Goal: Task Accomplishment & Management: Use online tool/utility

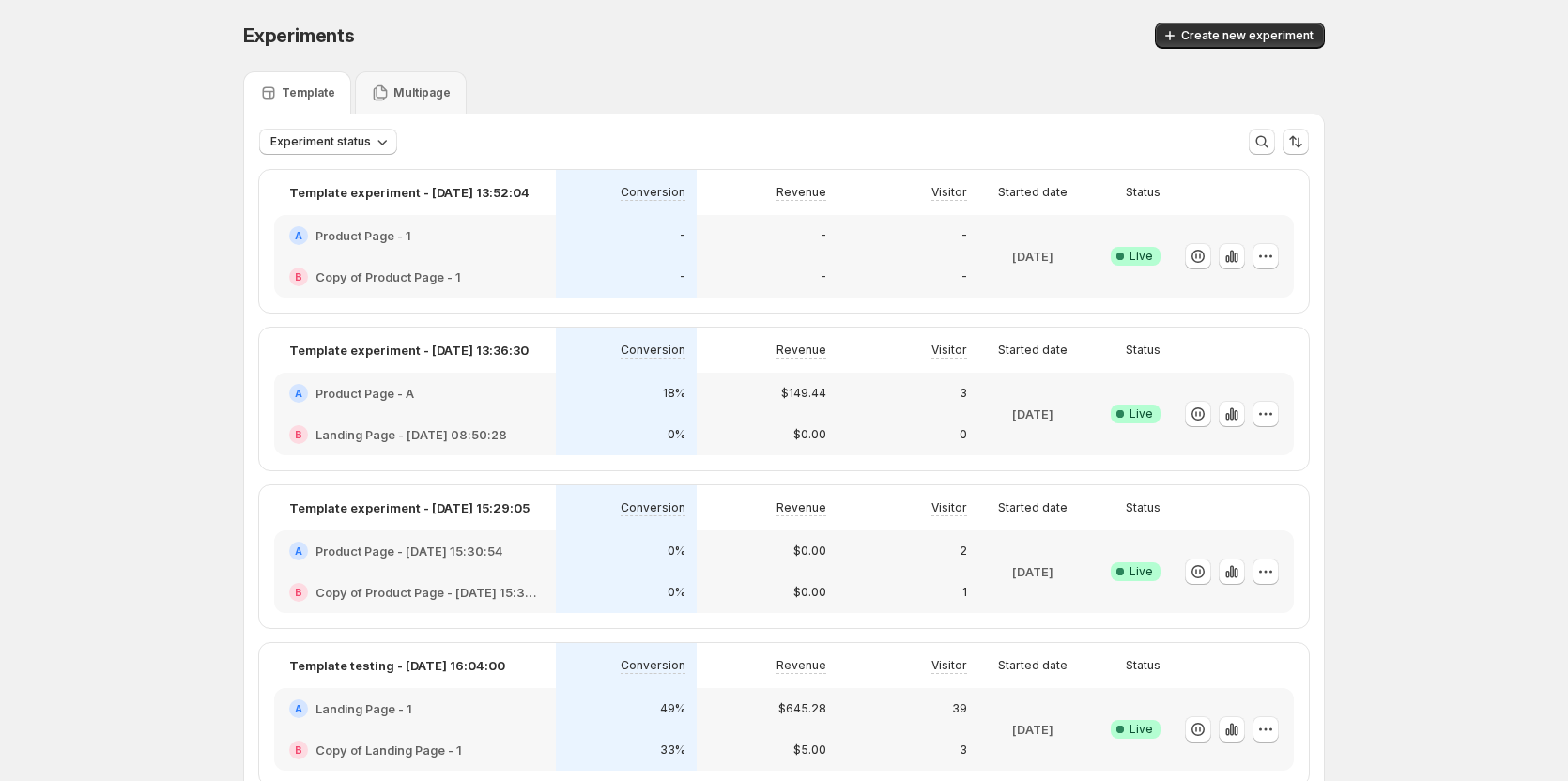
scroll to position [187, 0]
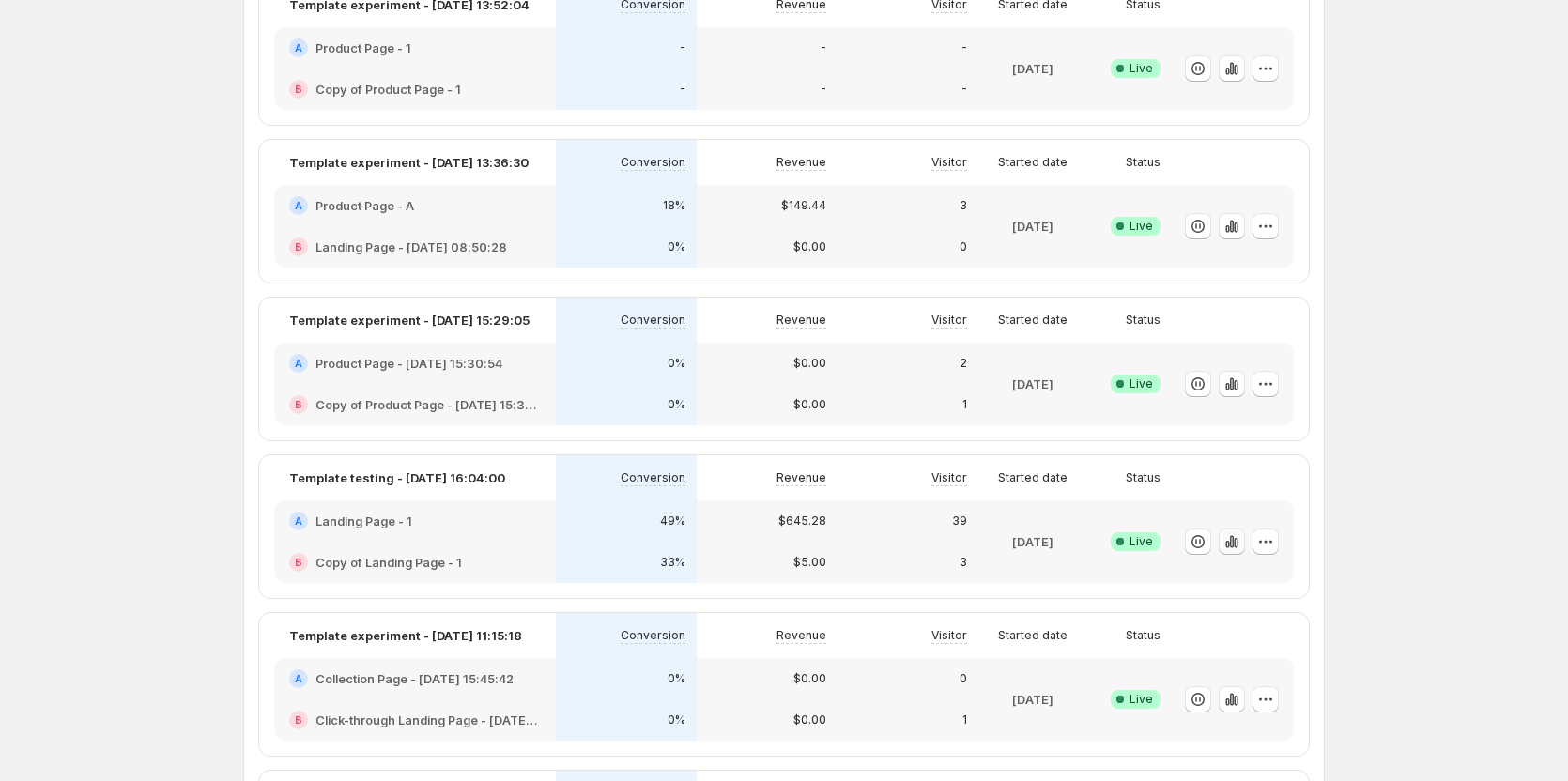
click at [1238, 546] on icon "button" at bounding box center [1236, 542] width 4 height 10
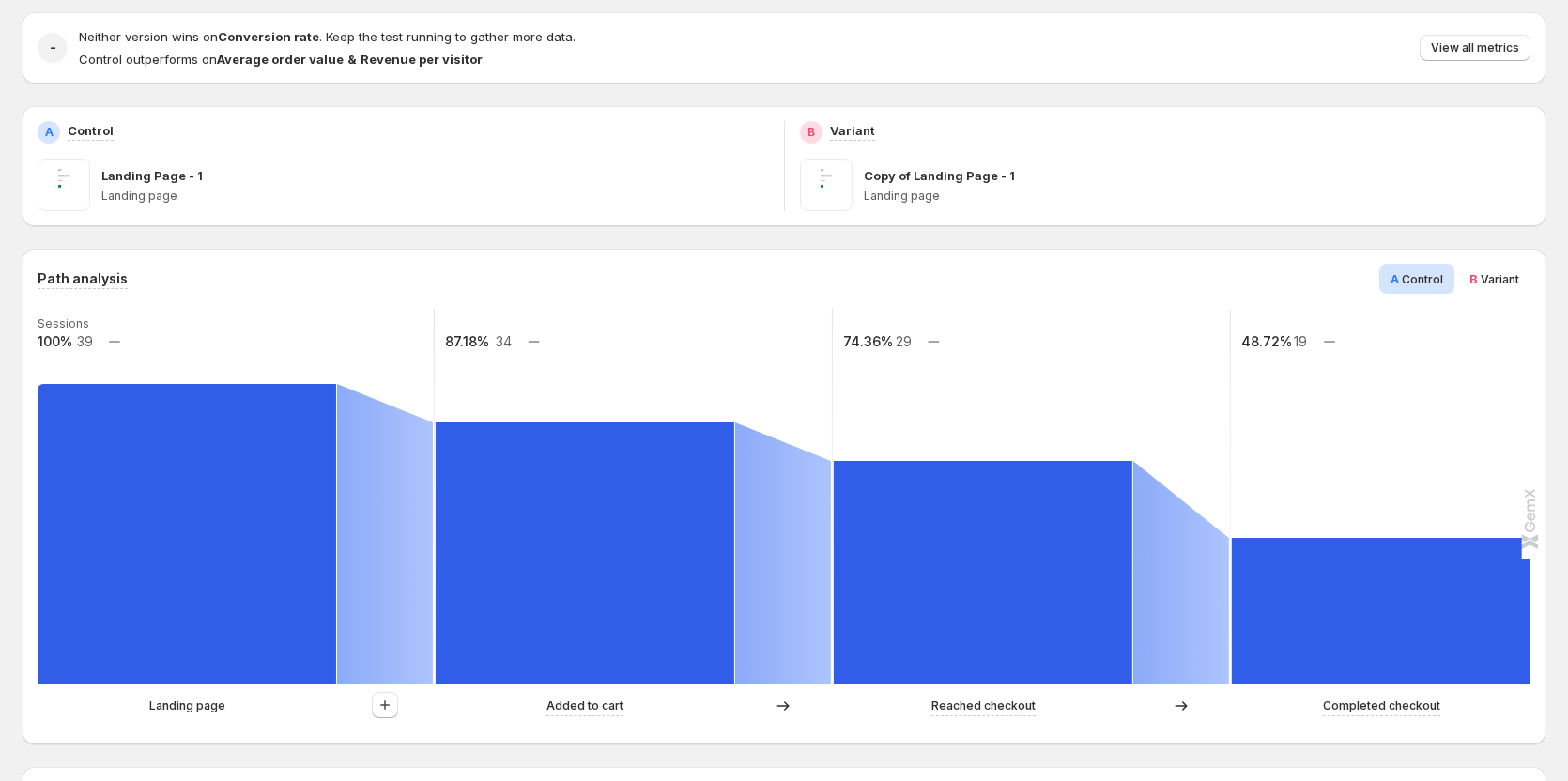
scroll to position [282, 0]
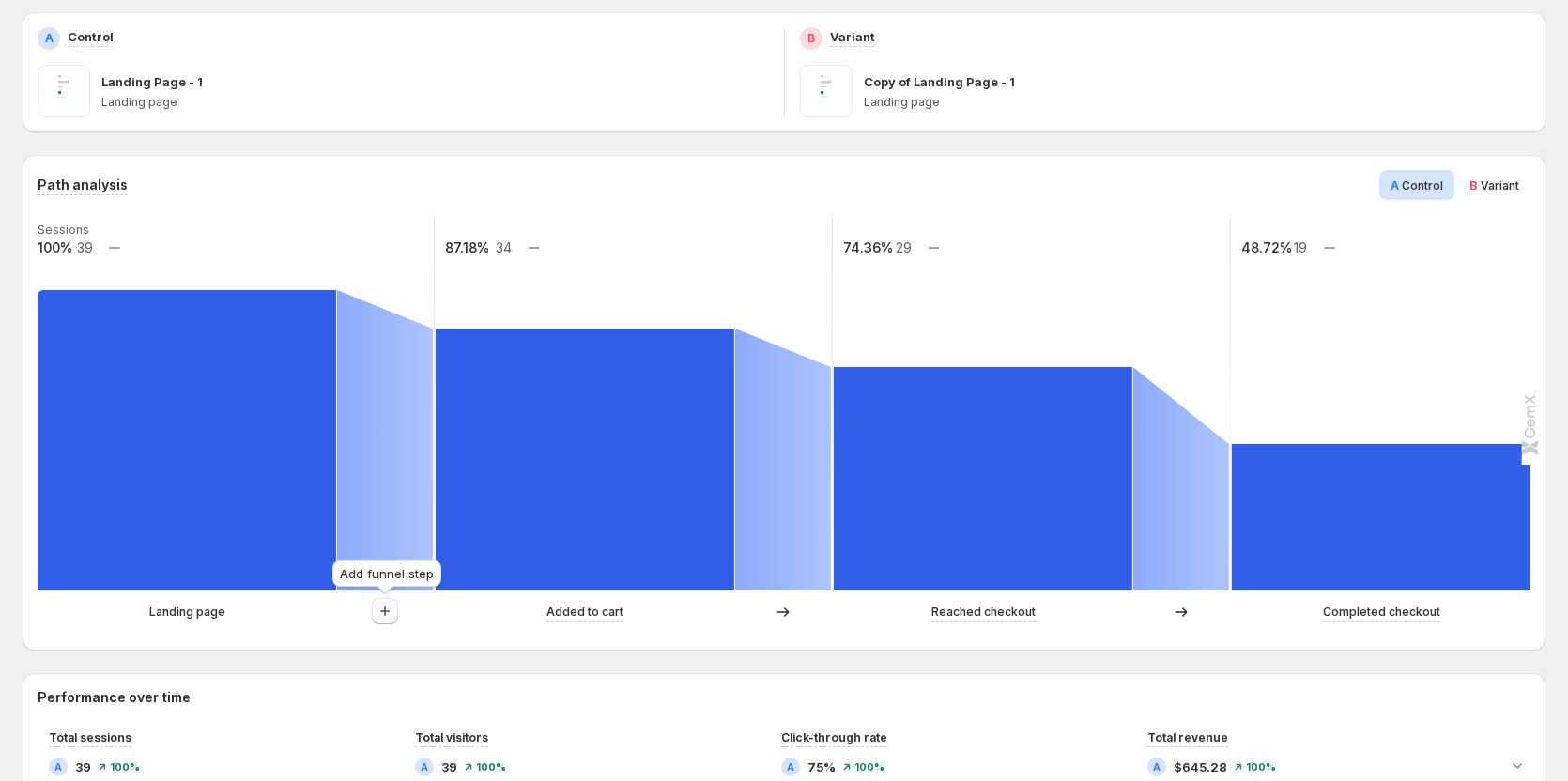
click at [383, 614] on icon "button" at bounding box center [385, 612] width 19 height 19
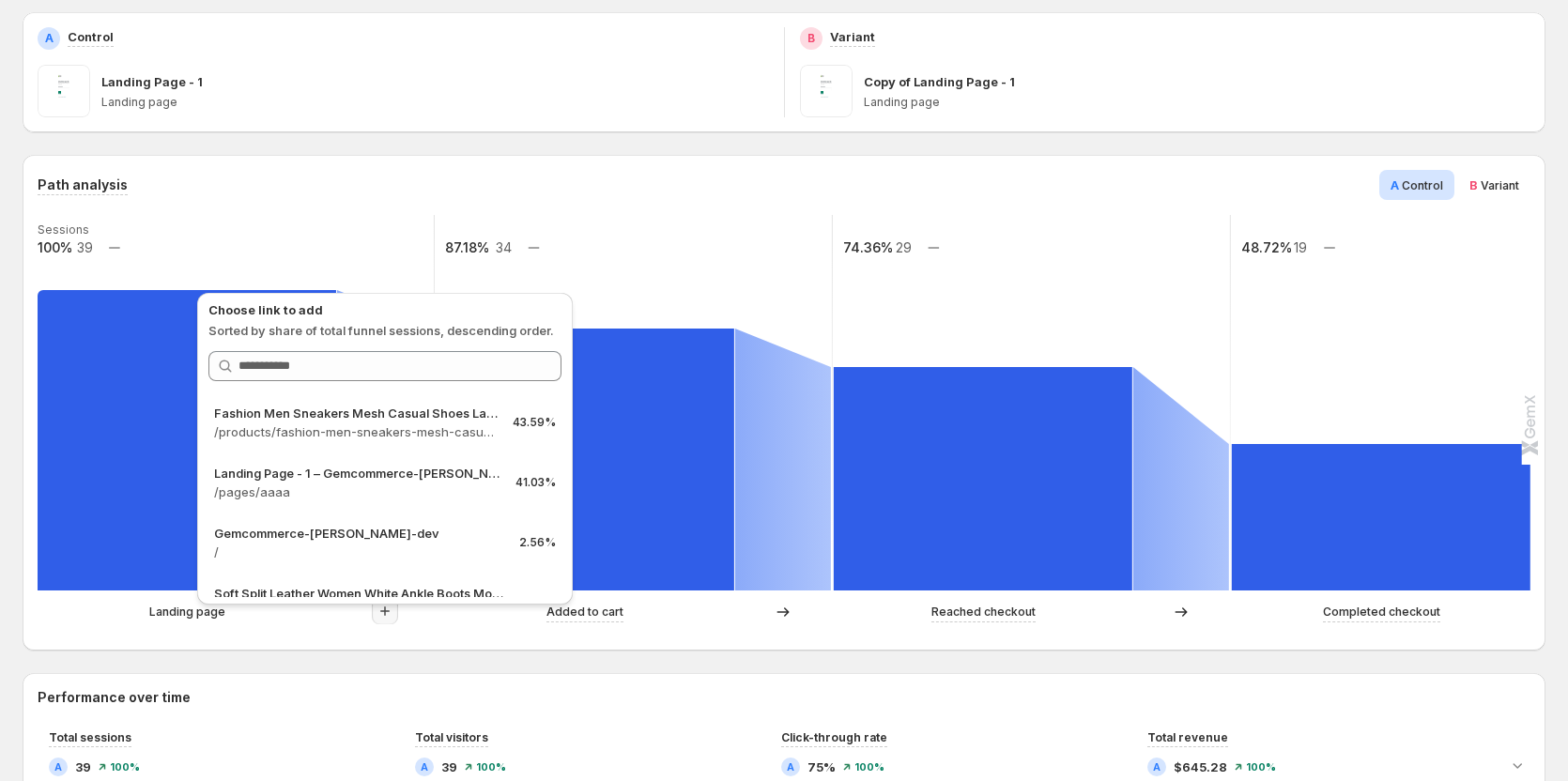
click at [81, 609] on div "Landing page" at bounding box center [187, 612] width 299 height 19
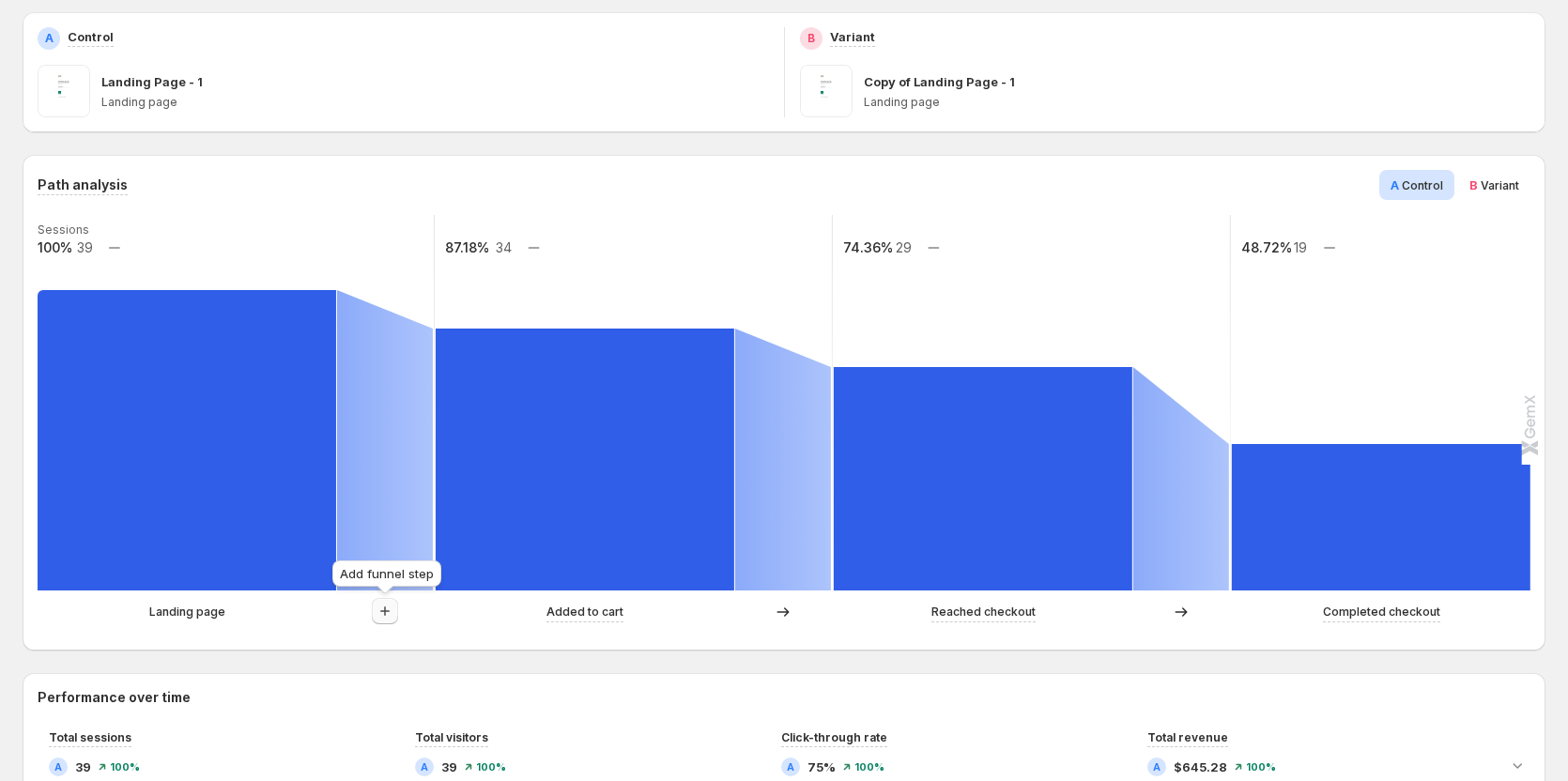
click at [376, 602] on button "button" at bounding box center [385, 612] width 27 height 27
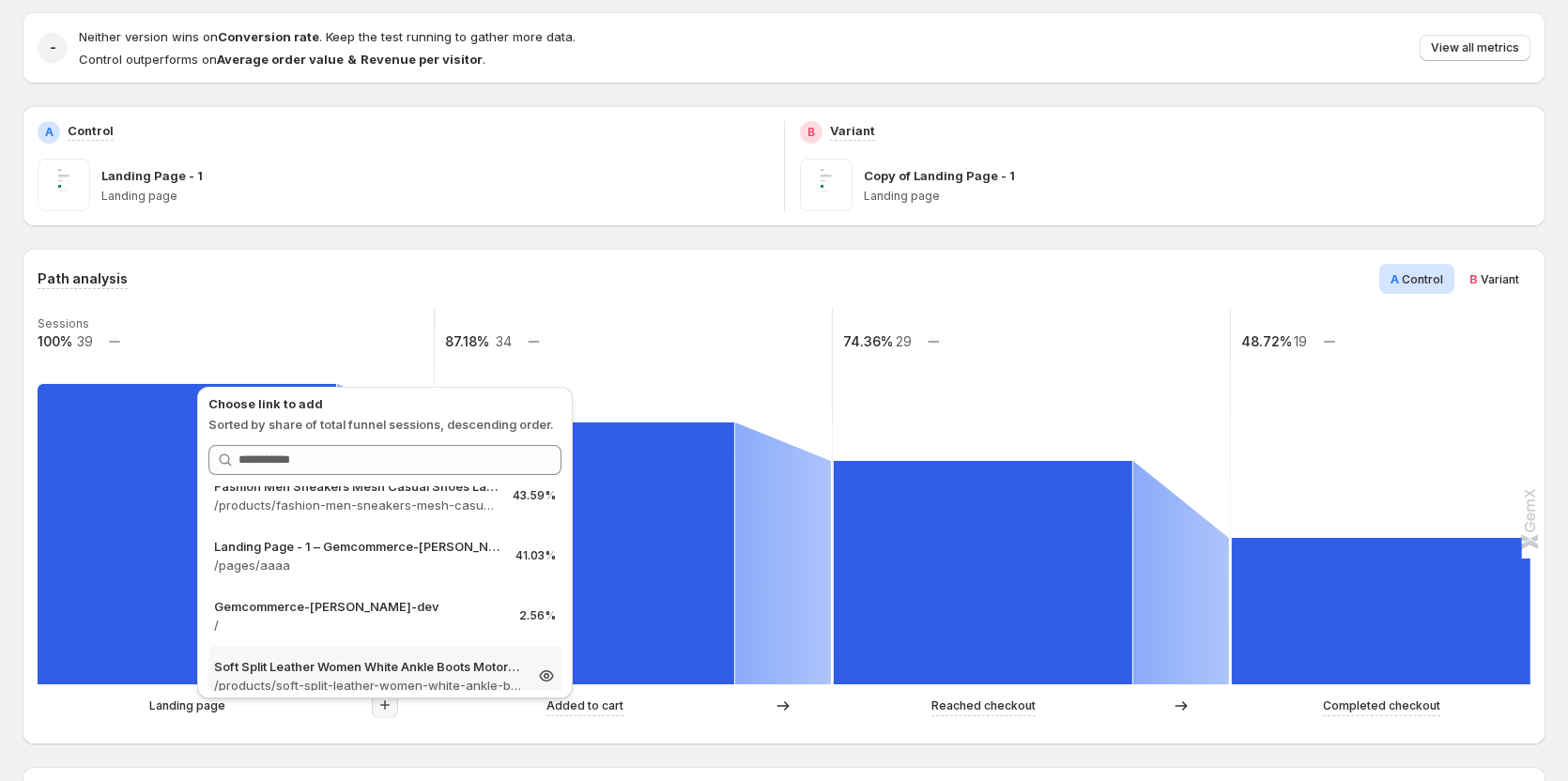
scroll to position [0, 0]
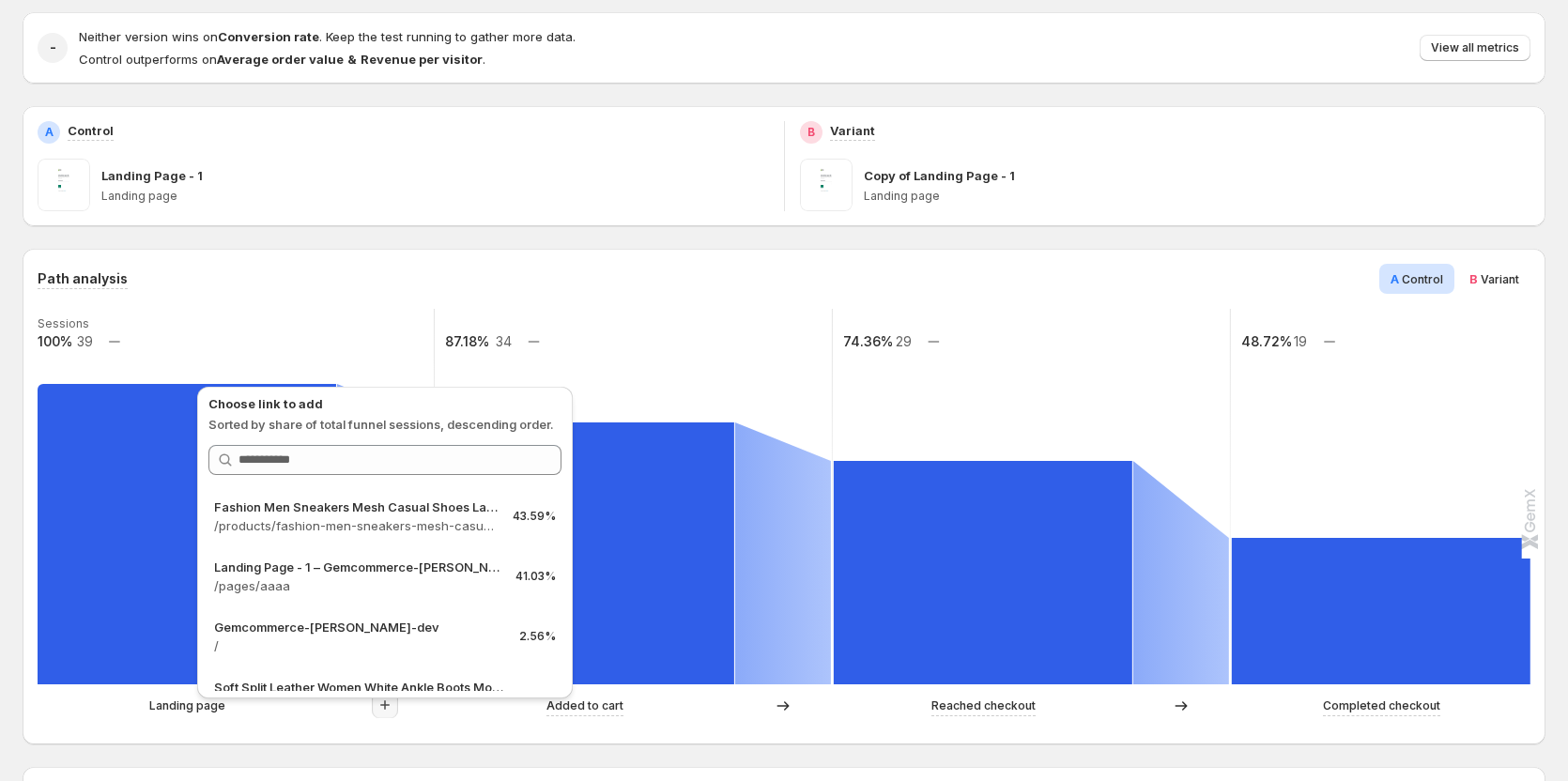
drag, startPoint x: 361, startPoint y: 284, endPoint x: 356, endPoint y: 316, distance: 32.4
click at [359, 289] on div "Path analysis A Control B Variant" at bounding box center [784, 279] width 1493 height 30
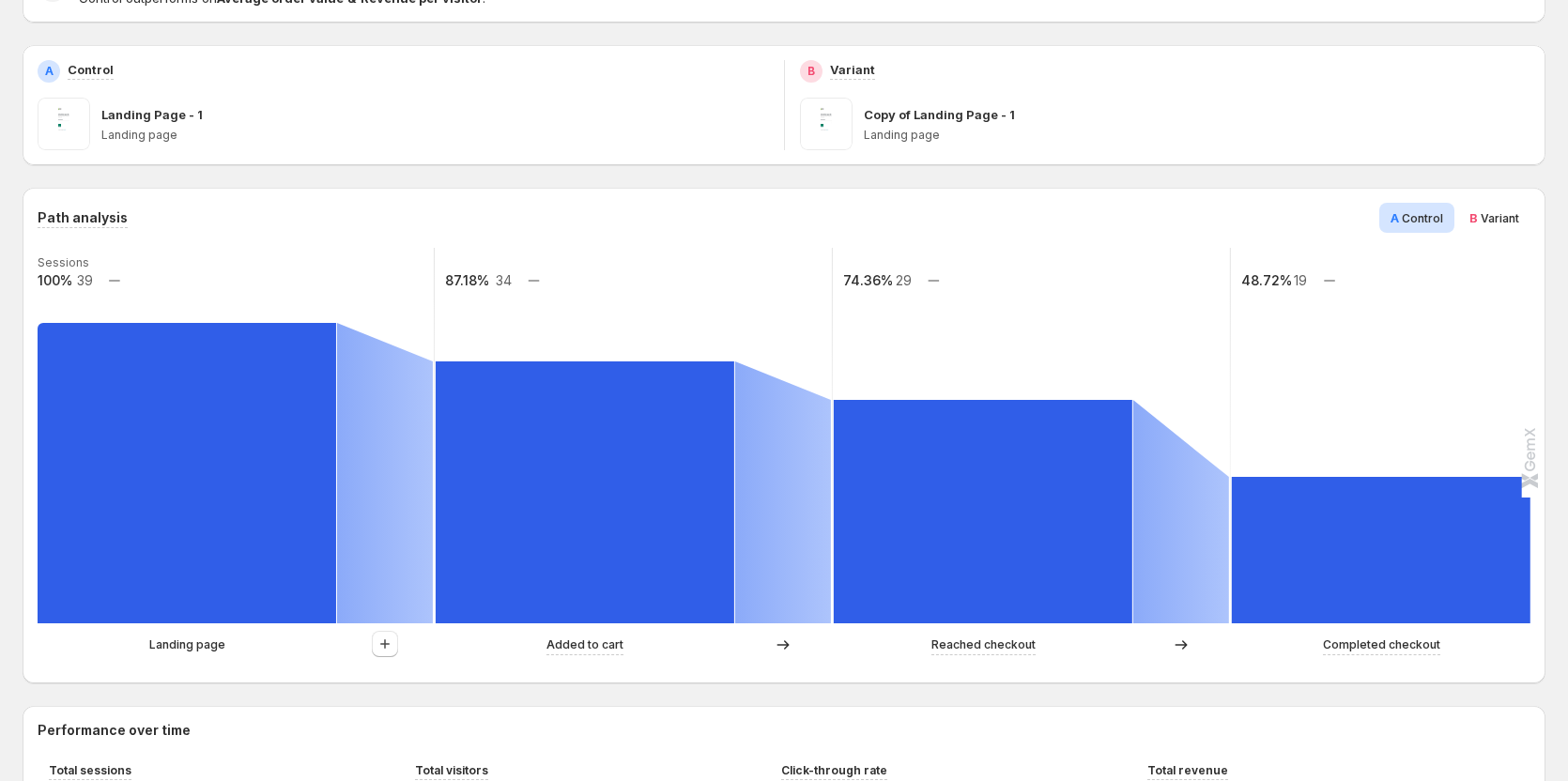
scroll to position [282, 0]
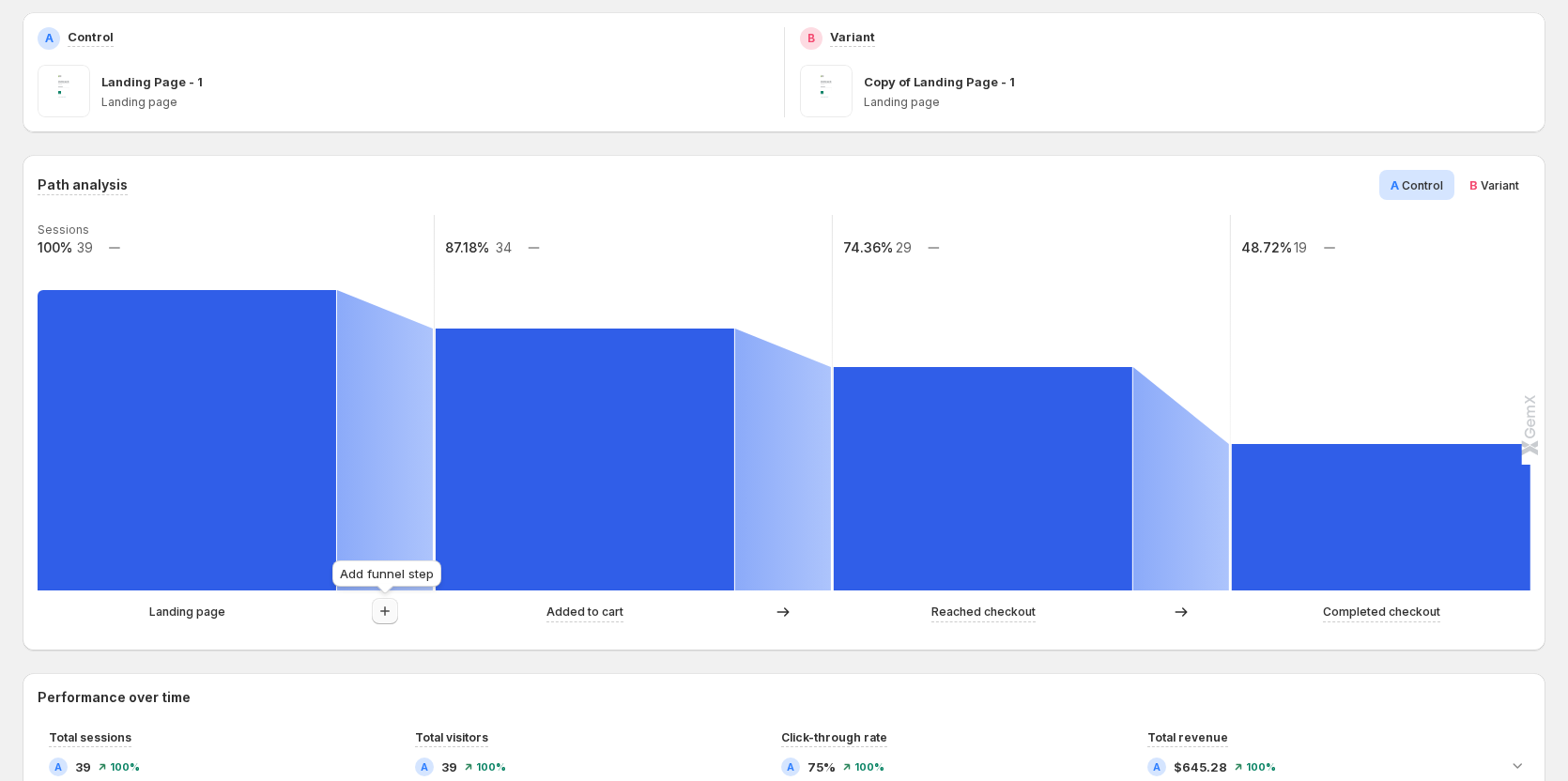
click at [385, 611] on icon "button" at bounding box center [385, 612] width 9 height 9
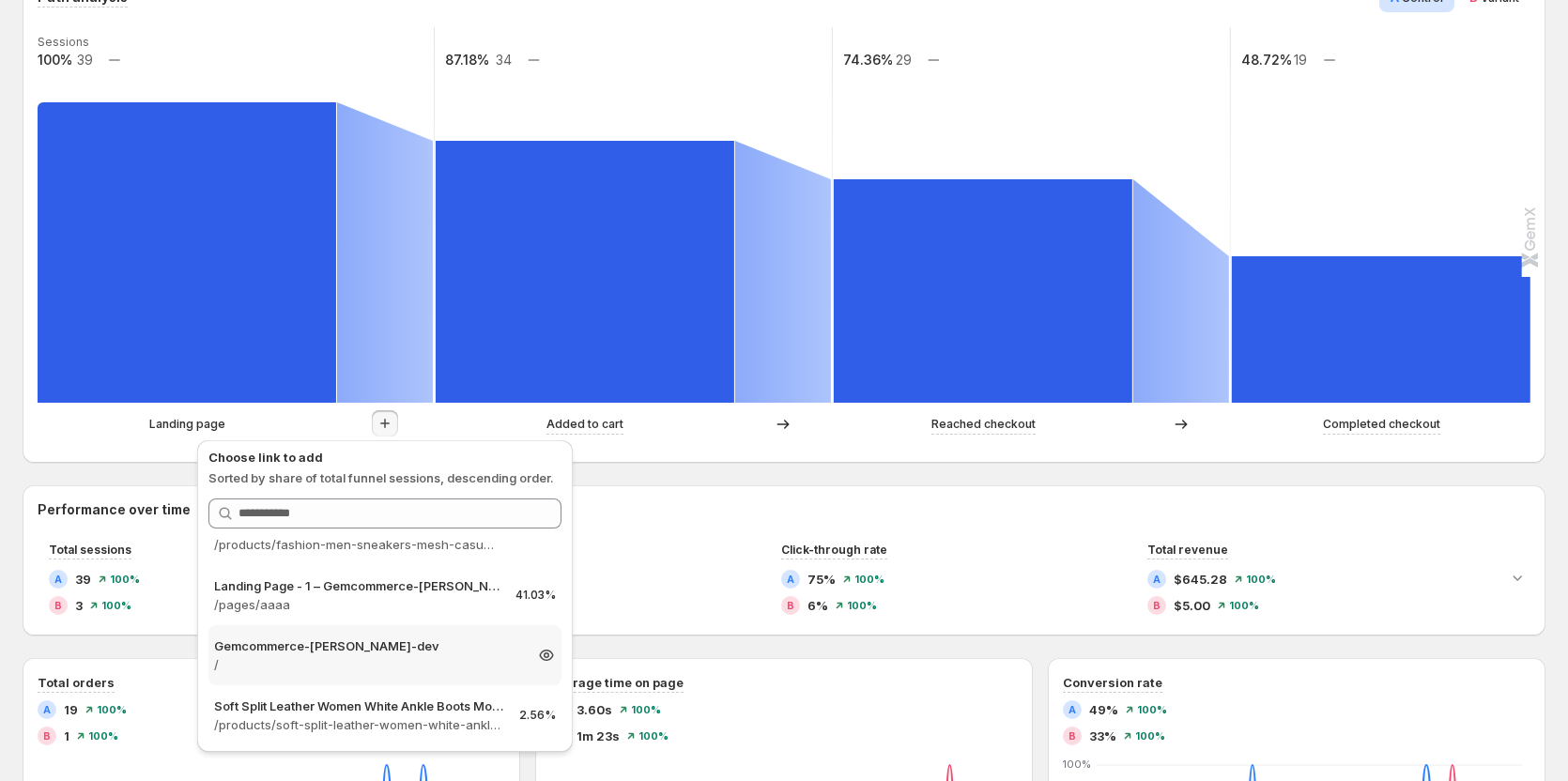
scroll to position [2, 0]
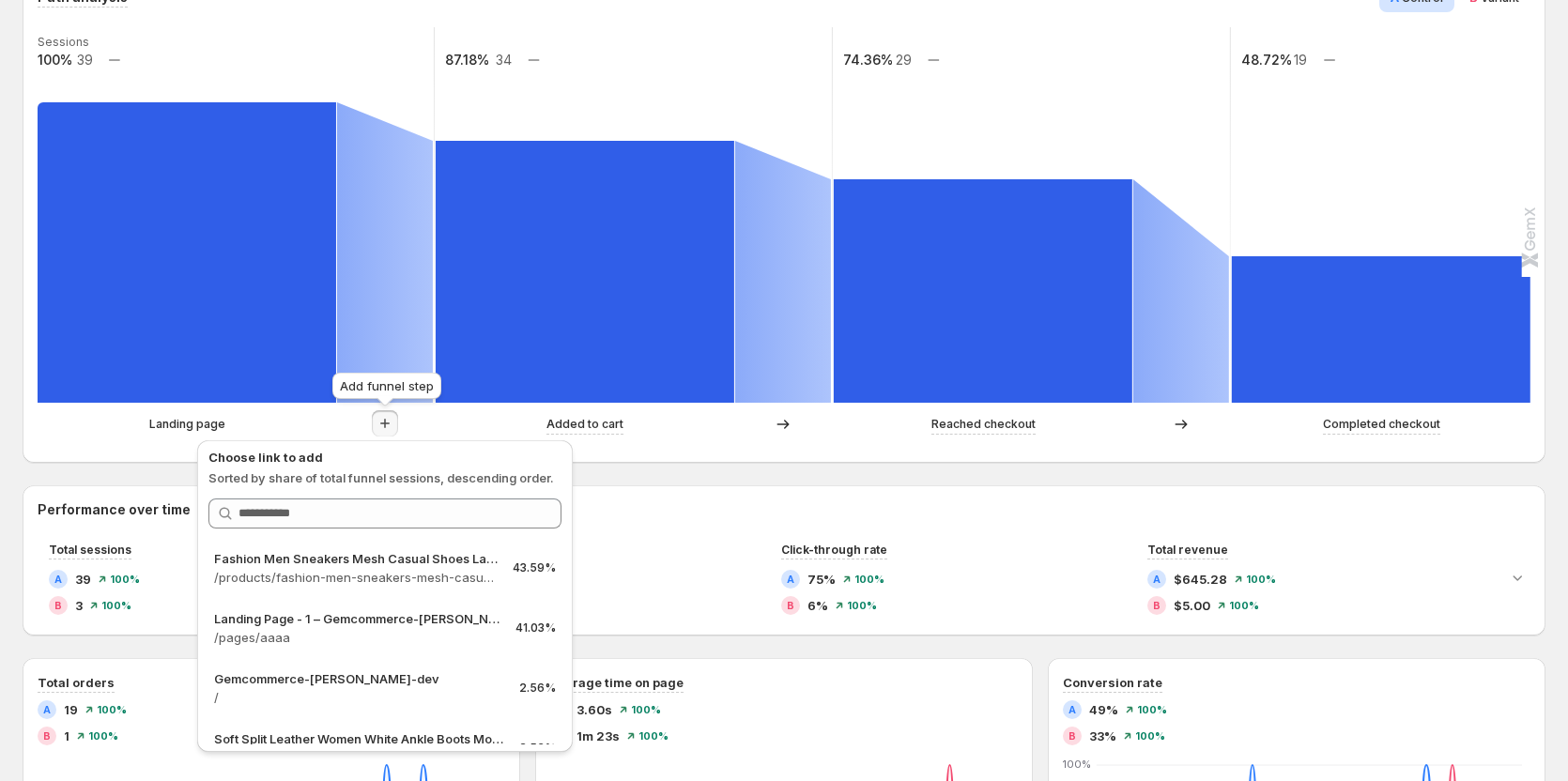
click at [378, 414] on button "button" at bounding box center [385, 423] width 27 height 27
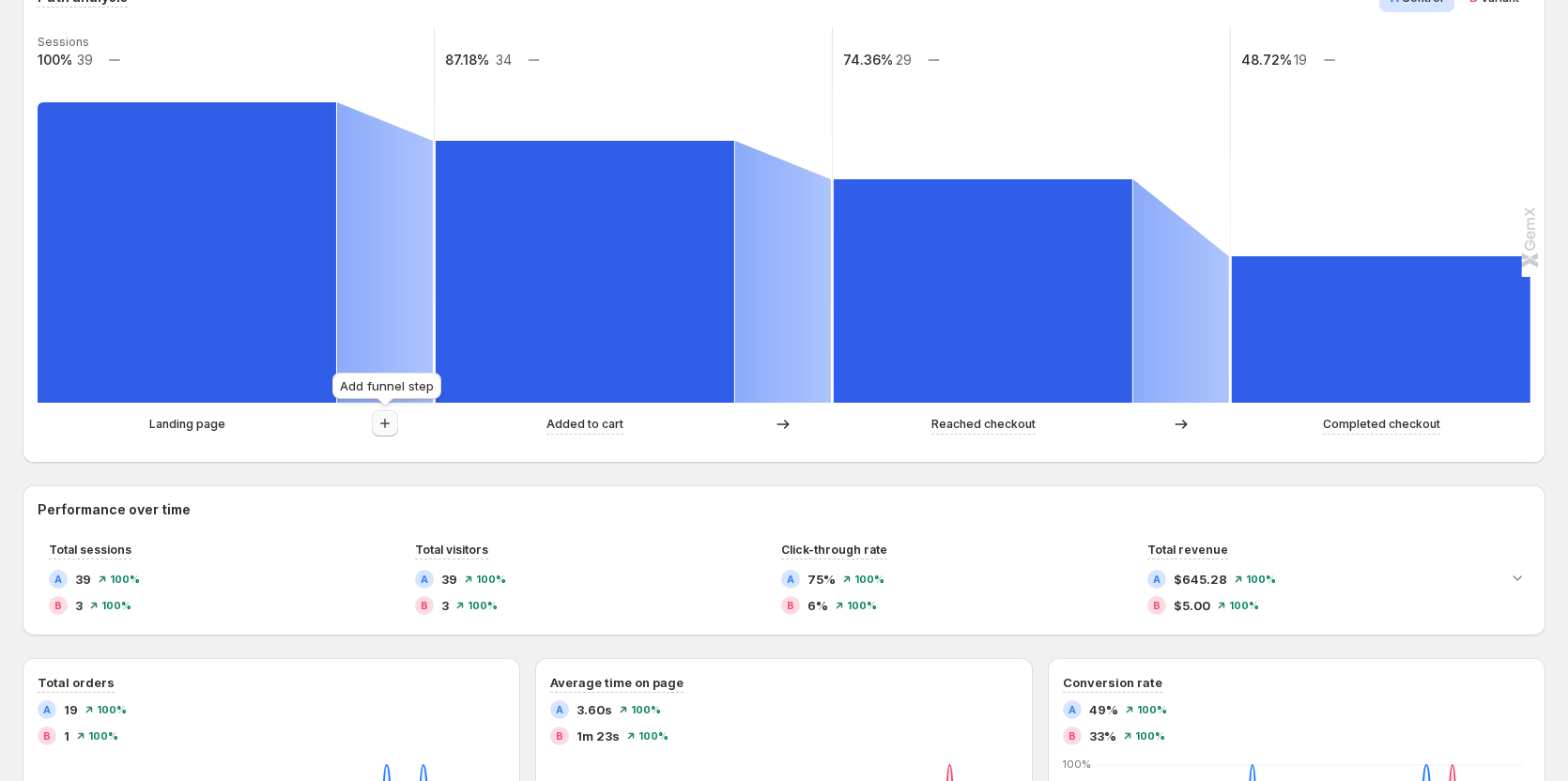
click at [378, 414] on button "button" at bounding box center [385, 423] width 27 height 27
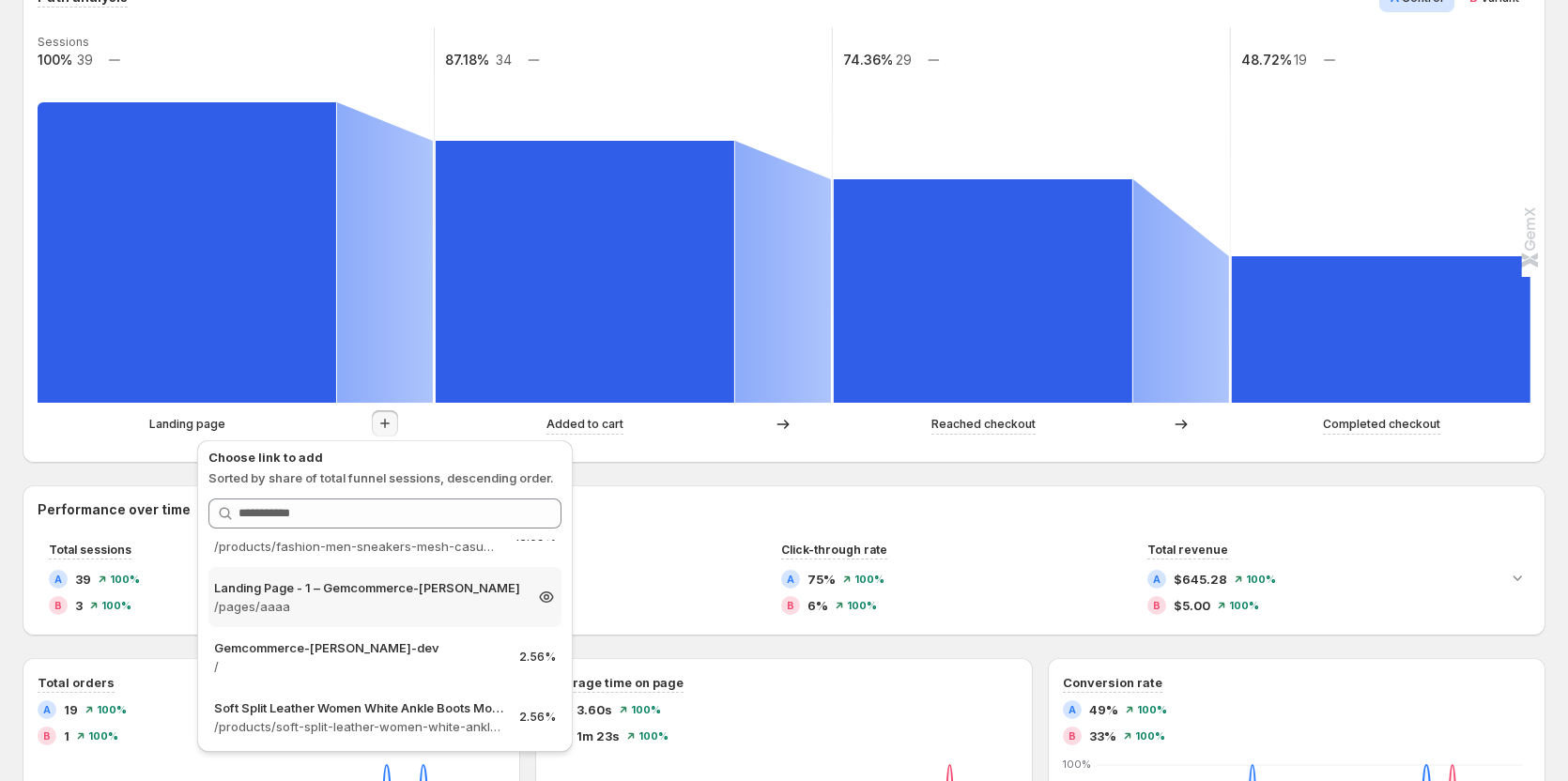
scroll to position [0, 0]
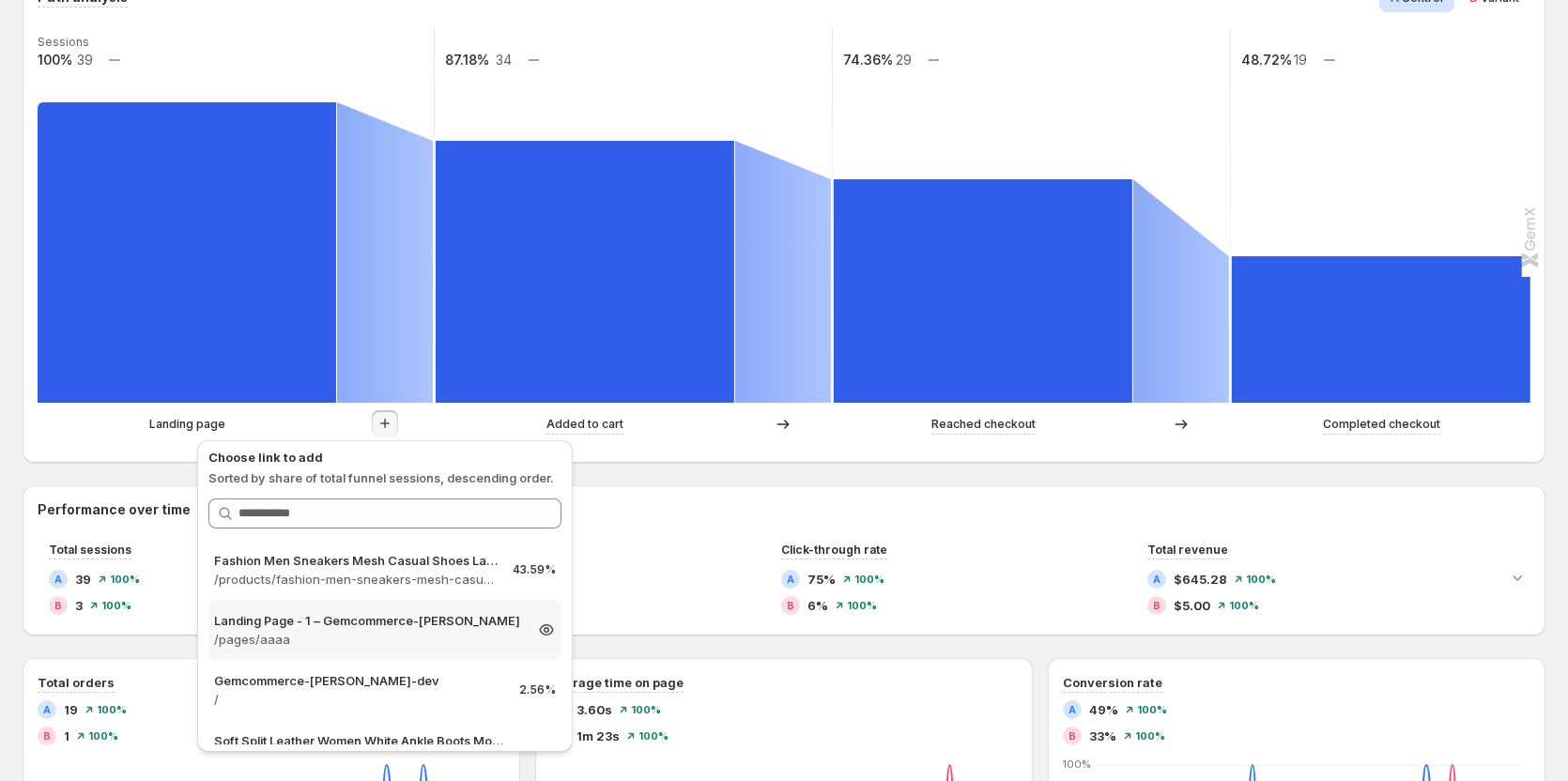
click at [326, 626] on p "Landing Page - 1 – Gemcommerce-[PERSON_NAME]" at bounding box center [367, 621] width 308 height 19
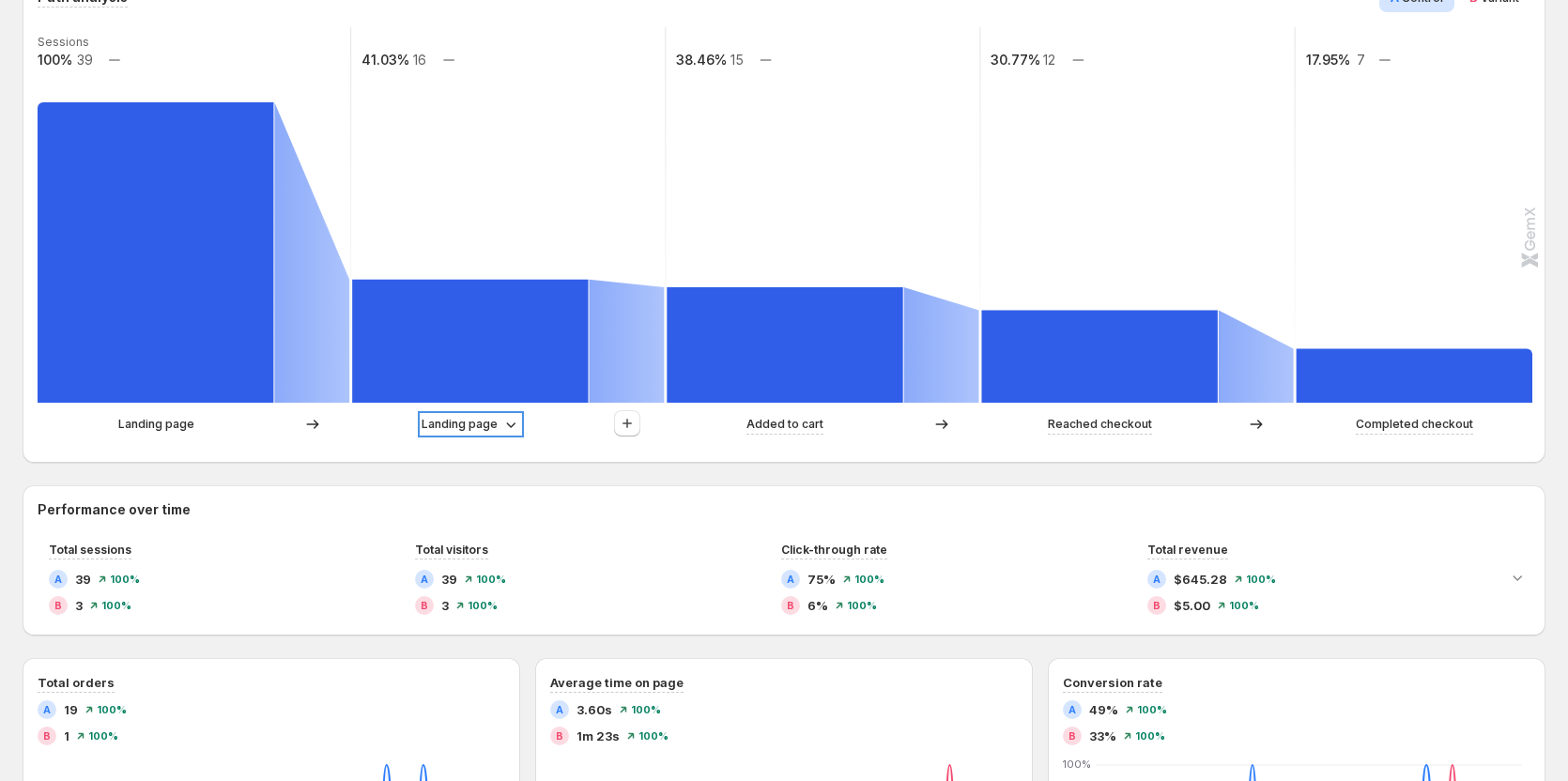
click at [443, 419] on p "Landing page" at bounding box center [459, 424] width 76 height 19
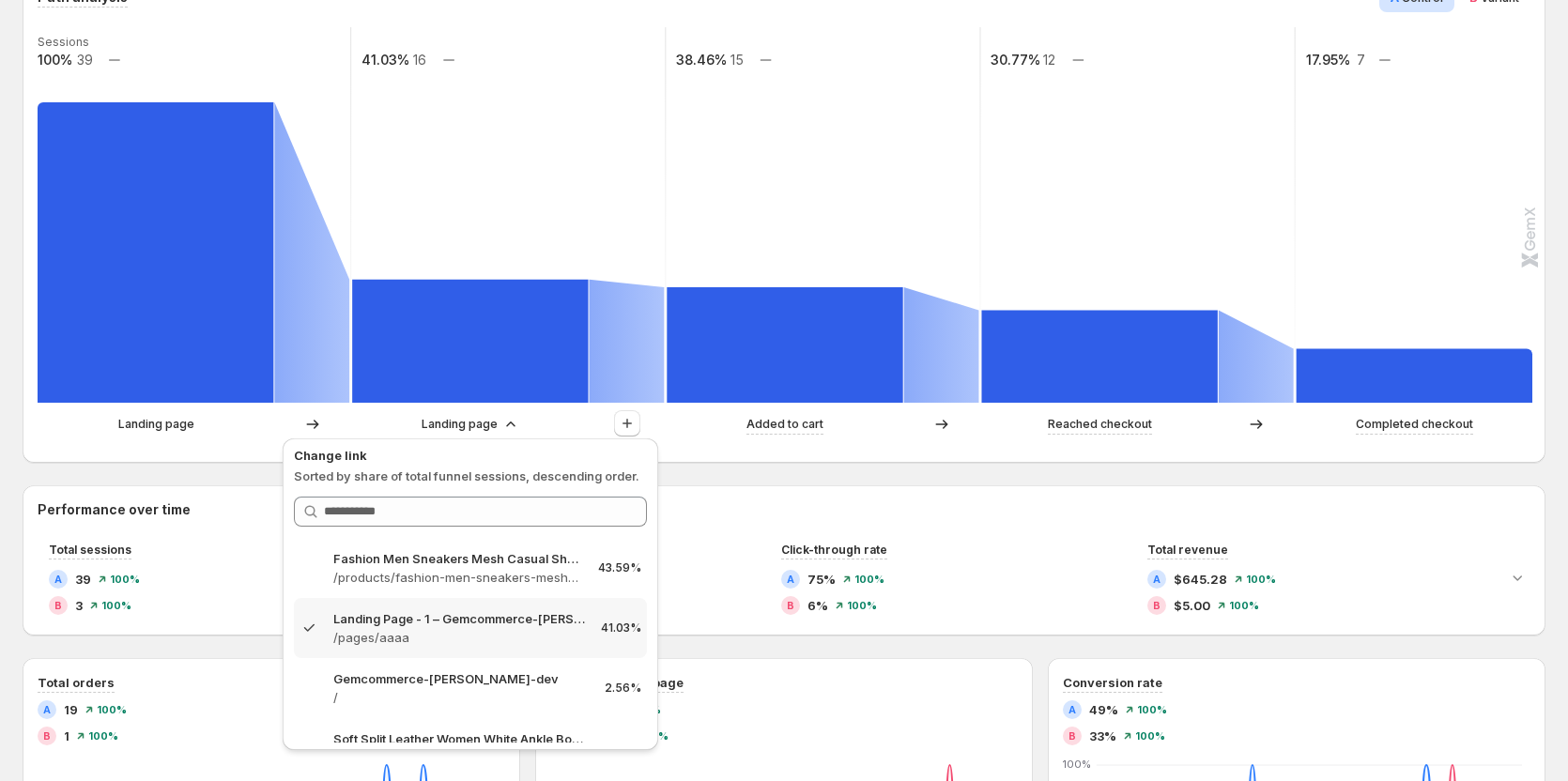
click at [151, 484] on div "Path analysis A Control B Variant Sessions 100% 39 41.03% 16 38.46% 15 30.77% 1…" at bounding box center [784, 673] width 1523 height 1413
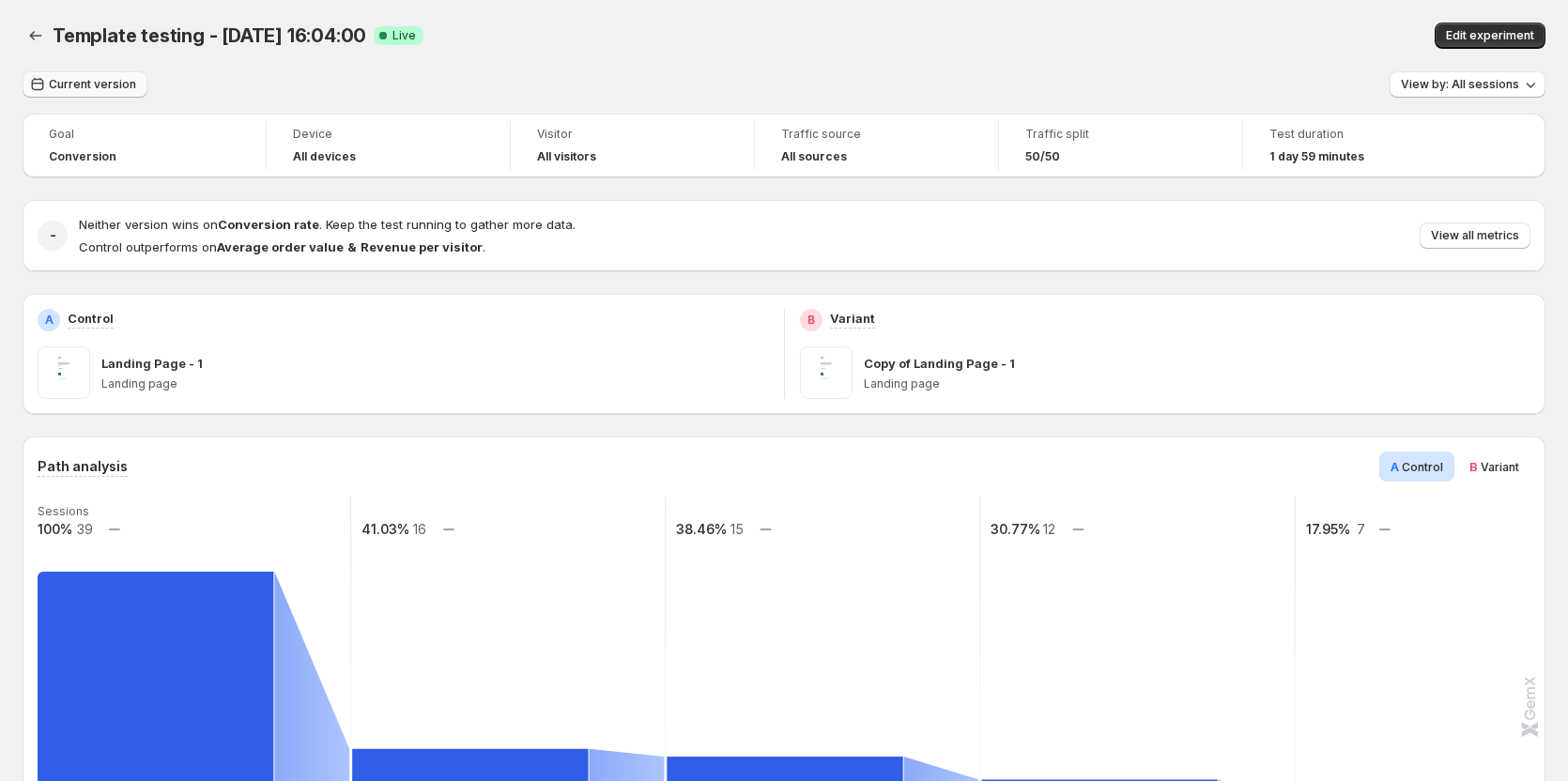
click at [99, 90] on span "Current version" at bounding box center [93, 84] width 87 height 15
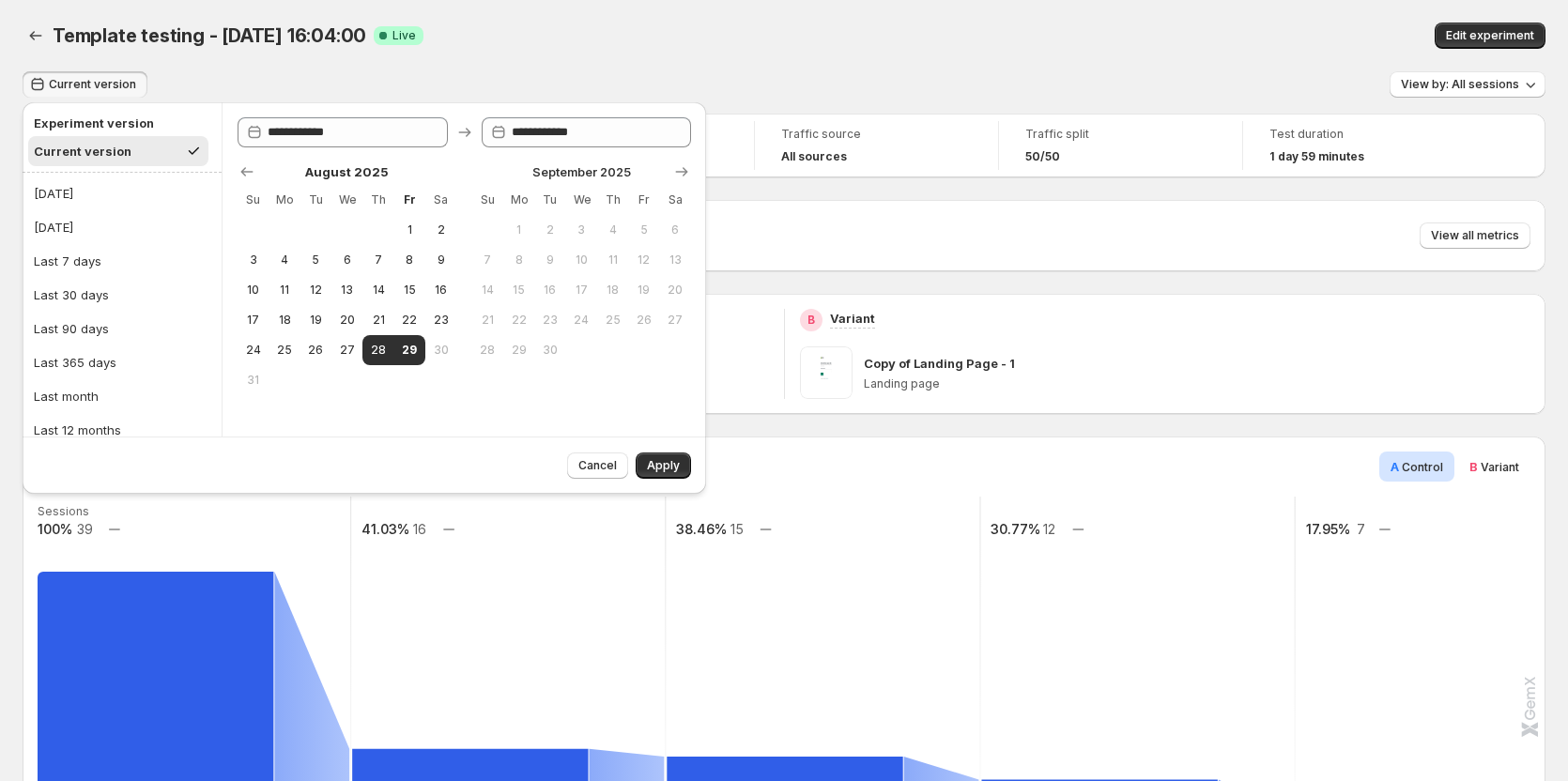
click at [946, 44] on div "Edit experiment" at bounding box center [1239, 36] width 613 height 27
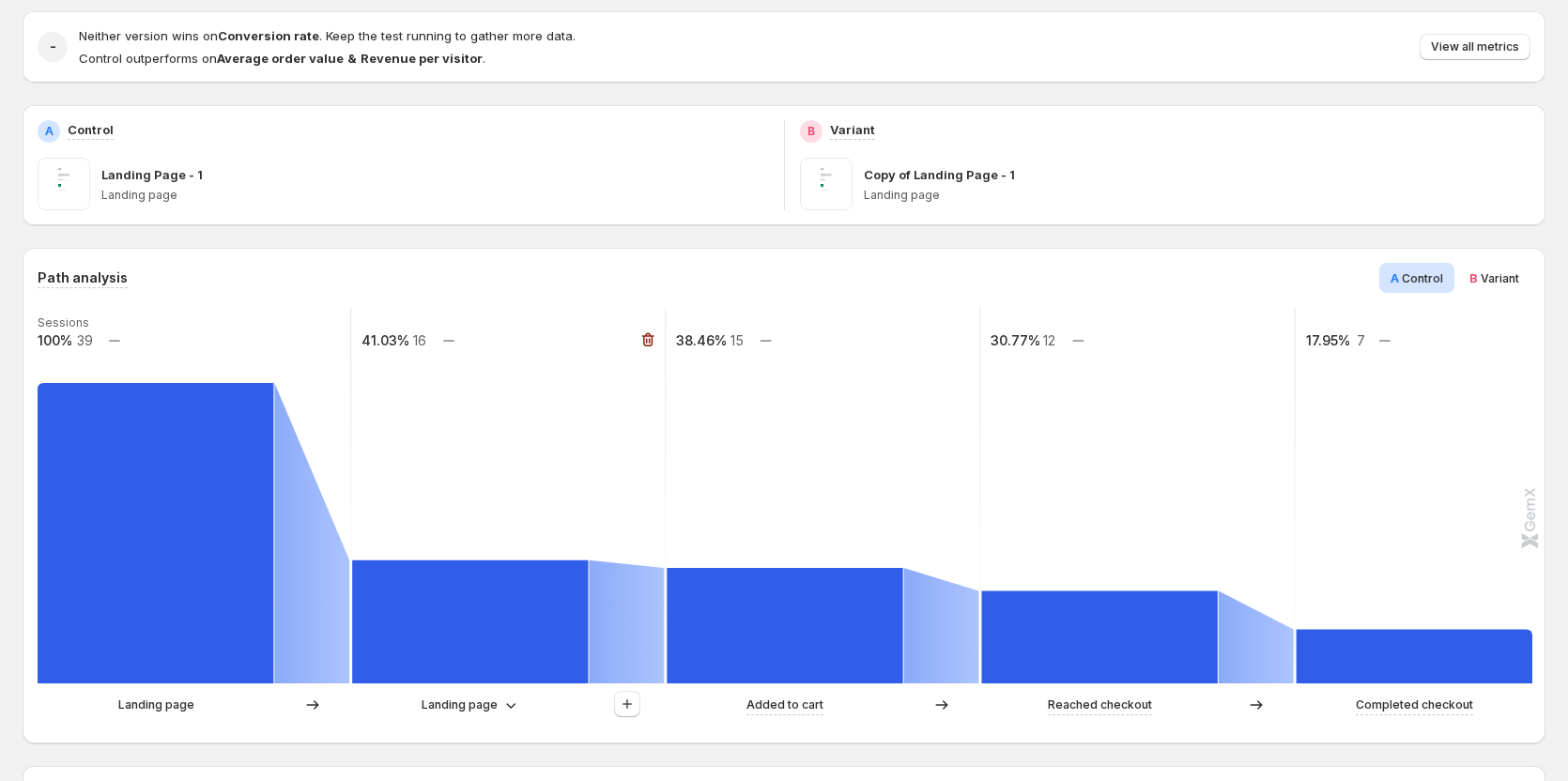
scroll to position [376, 0]
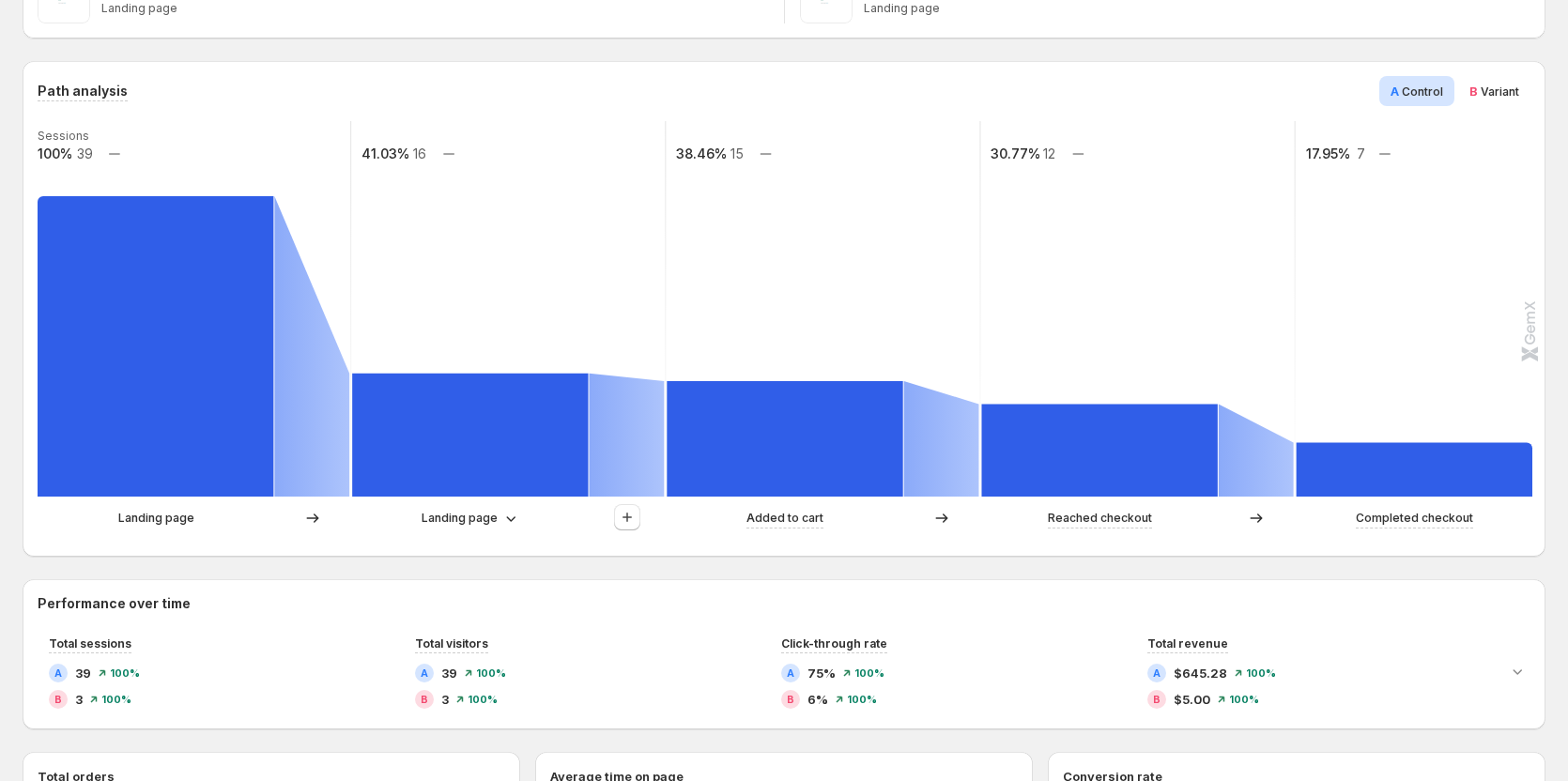
drag, startPoint x: 513, startPoint y: 504, endPoint x: 501, endPoint y: 505, distance: 12.0
click at [512, 501] on div "Sessions 100% 39 41.03% 16 38.46% 15 30.77% 12 17.95% 7 Landing page Landing pa…" at bounding box center [782, 331] width 1489 height 420
click at [485, 522] on p "Landing page" at bounding box center [459, 519] width 76 height 19
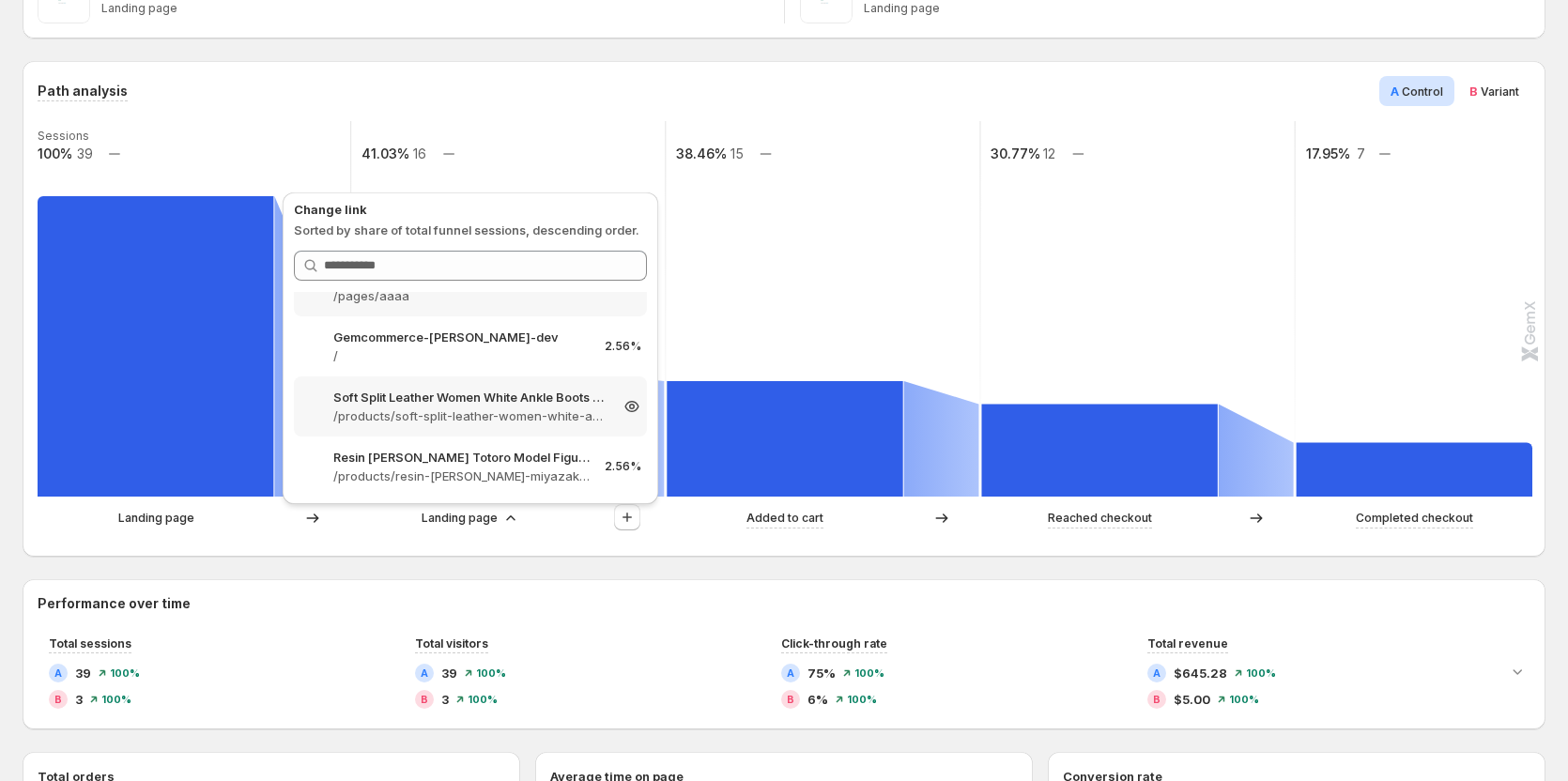
scroll to position [0, 0]
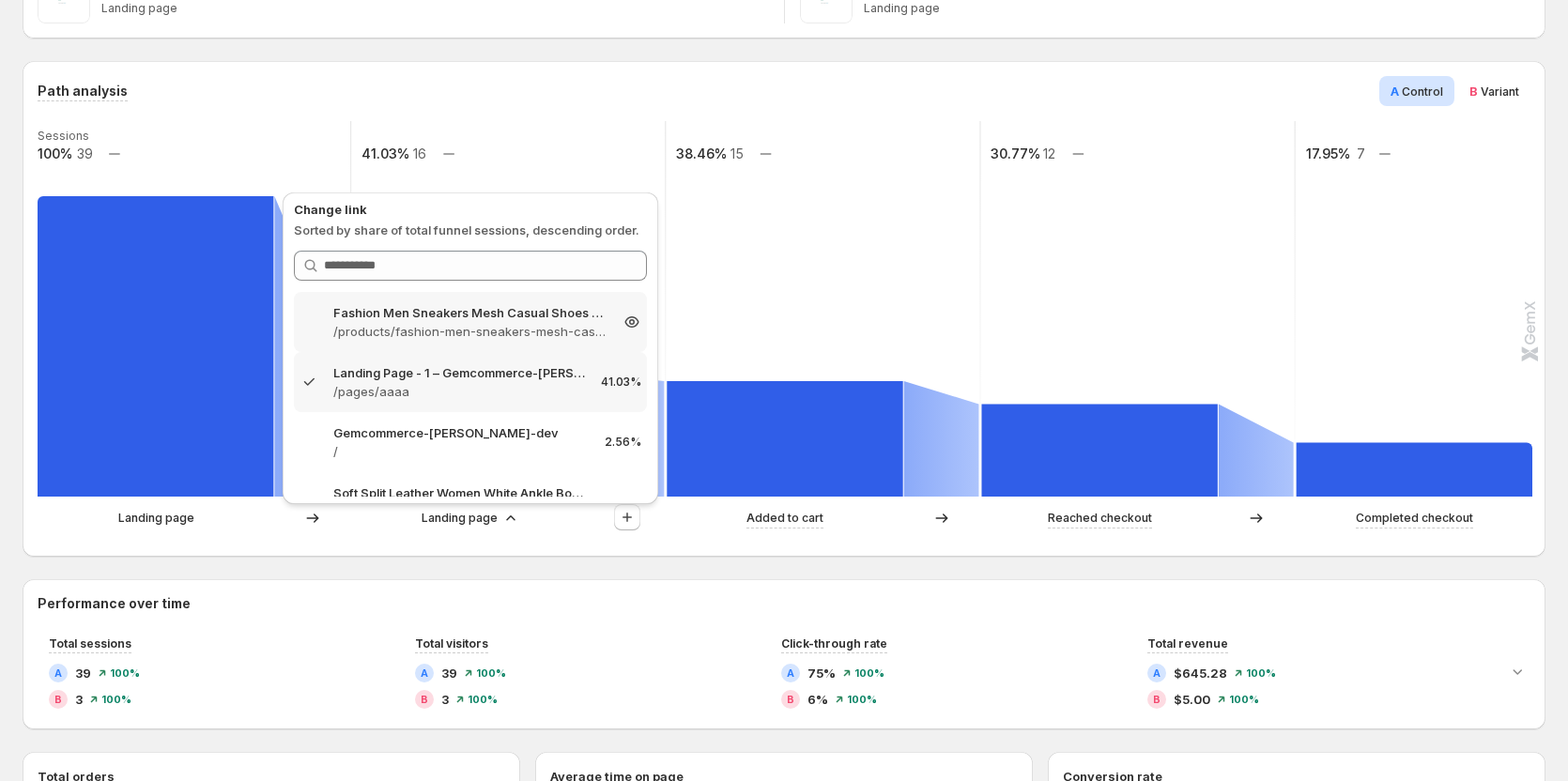
click at [454, 331] on p "/products/fashion-men-sneakers-mesh-casual-shoes-lac-up-mens-shoes-lightweight-…" at bounding box center [471, 331] width 275 height 19
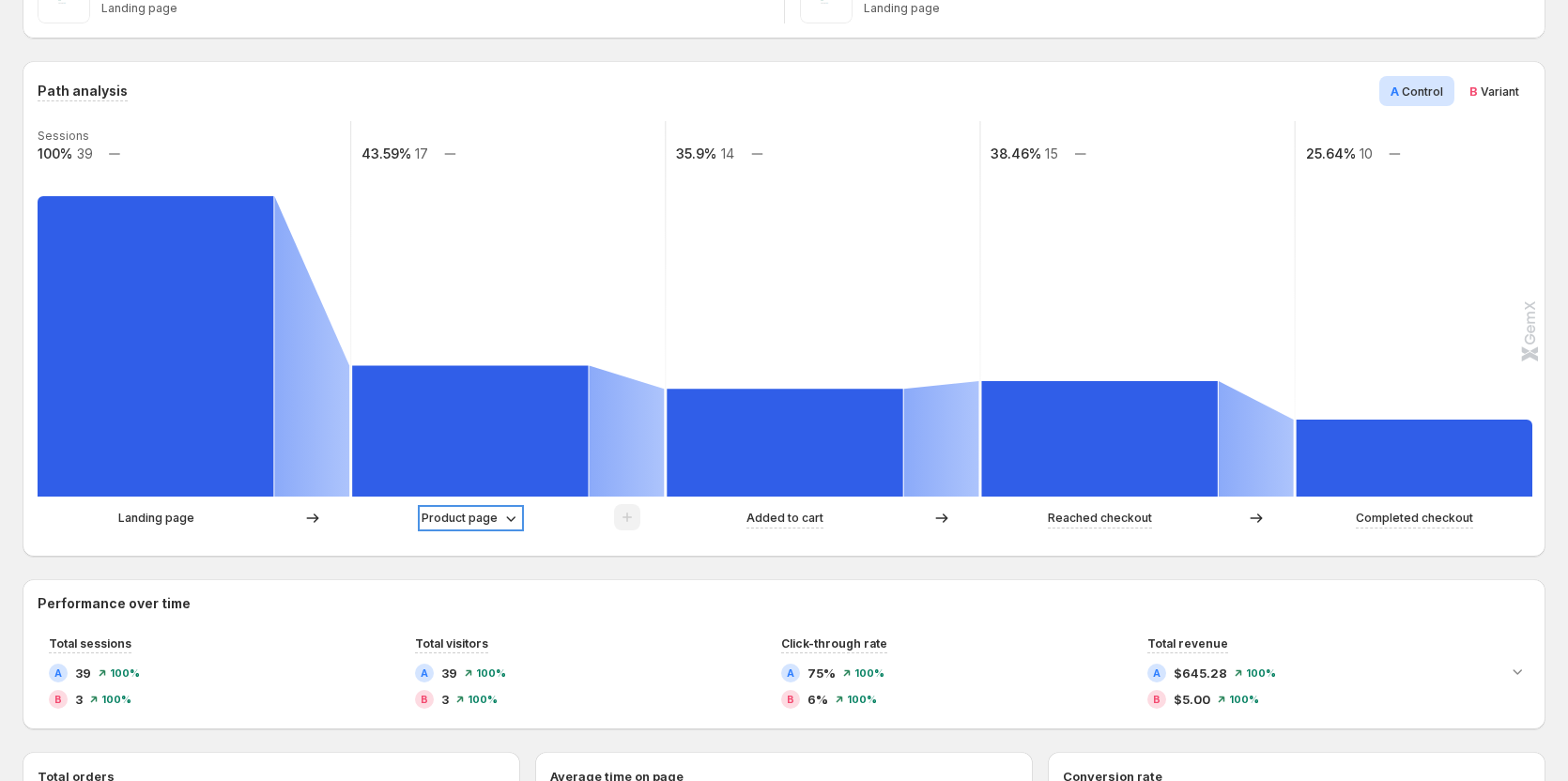
click at [436, 517] on p "Product page" at bounding box center [459, 519] width 76 height 19
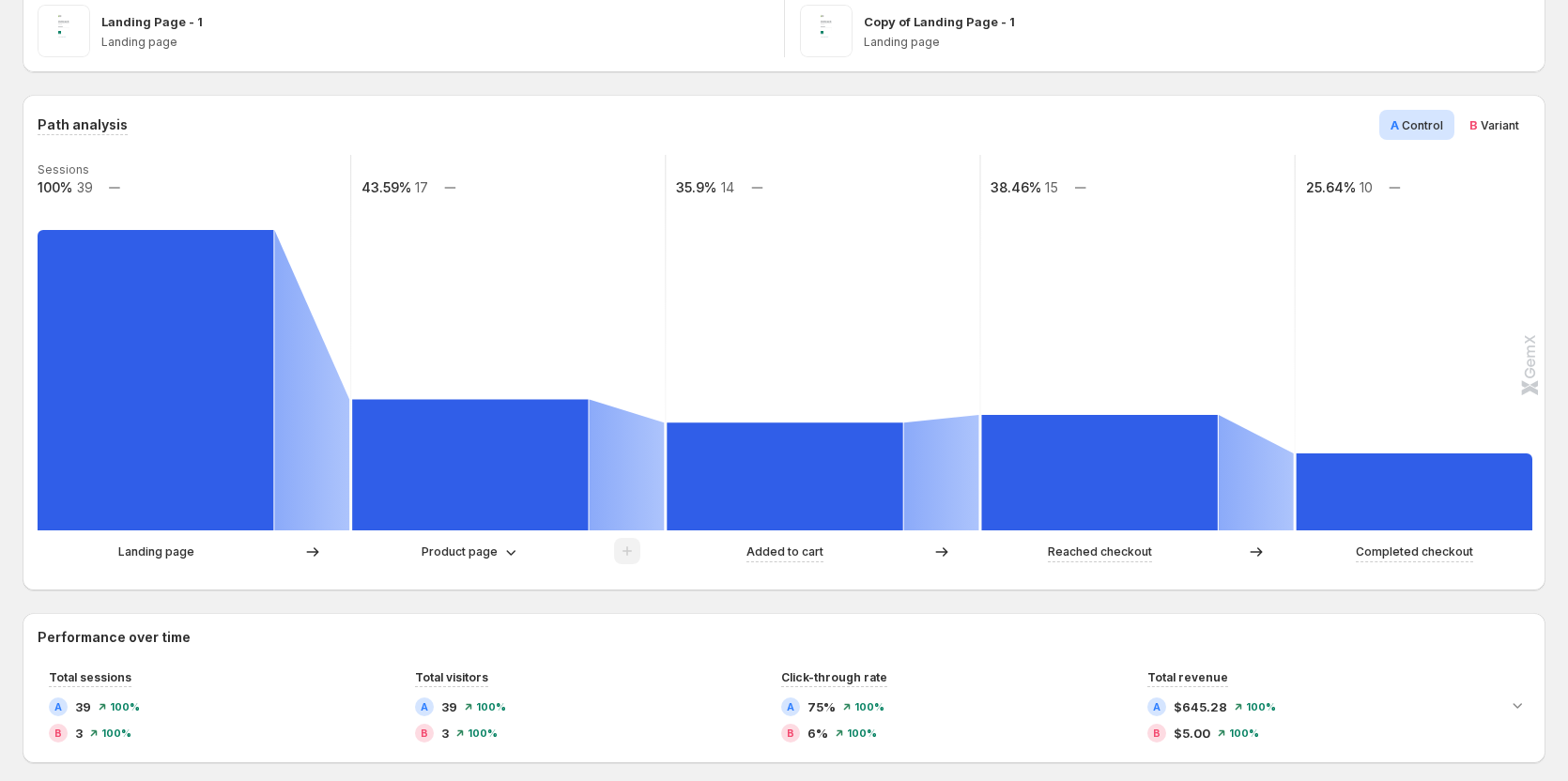
scroll to position [376, 0]
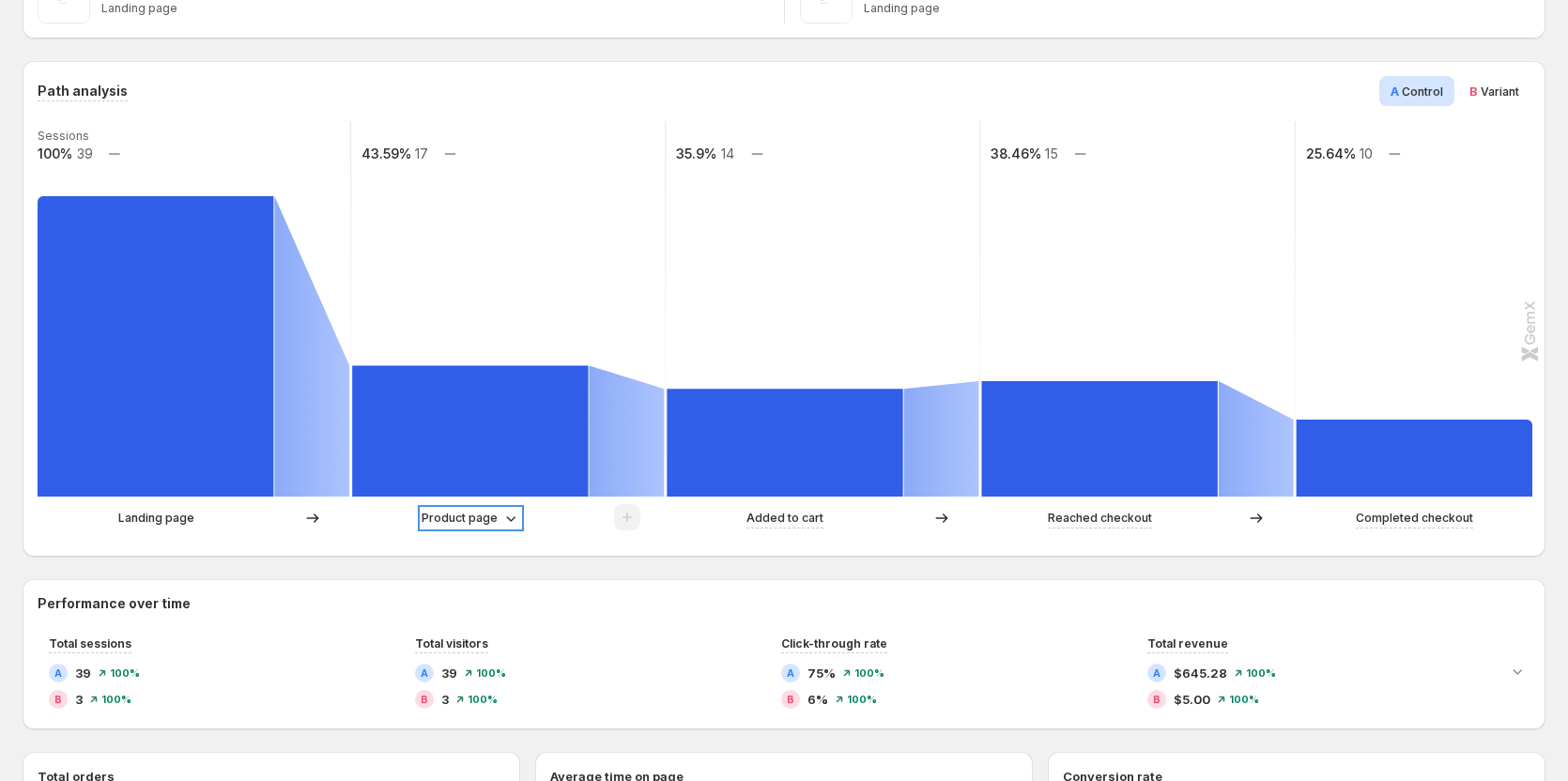
click at [470, 524] on p "Product page" at bounding box center [459, 519] width 76 height 19
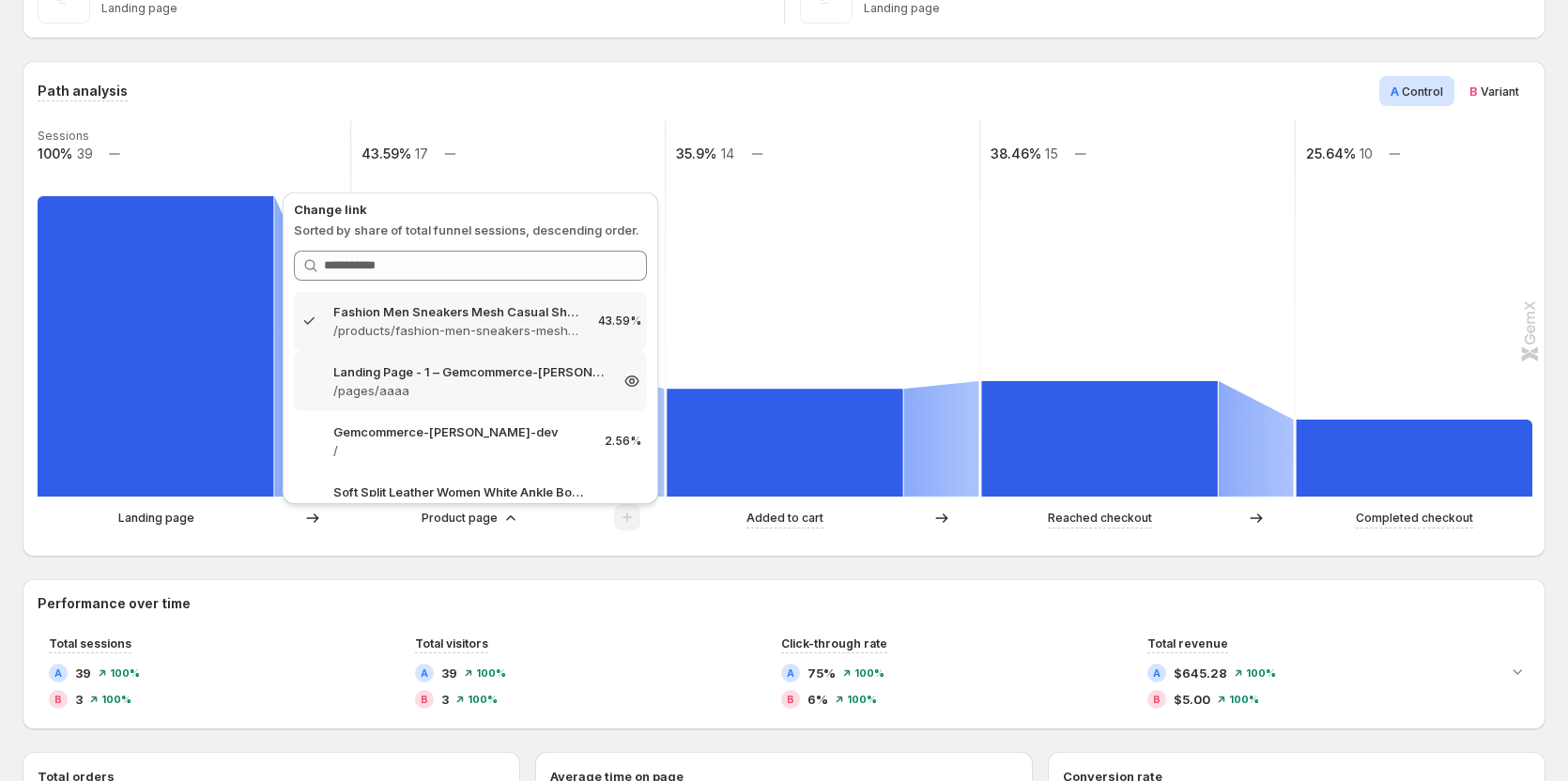
scroll to position [0, 0]
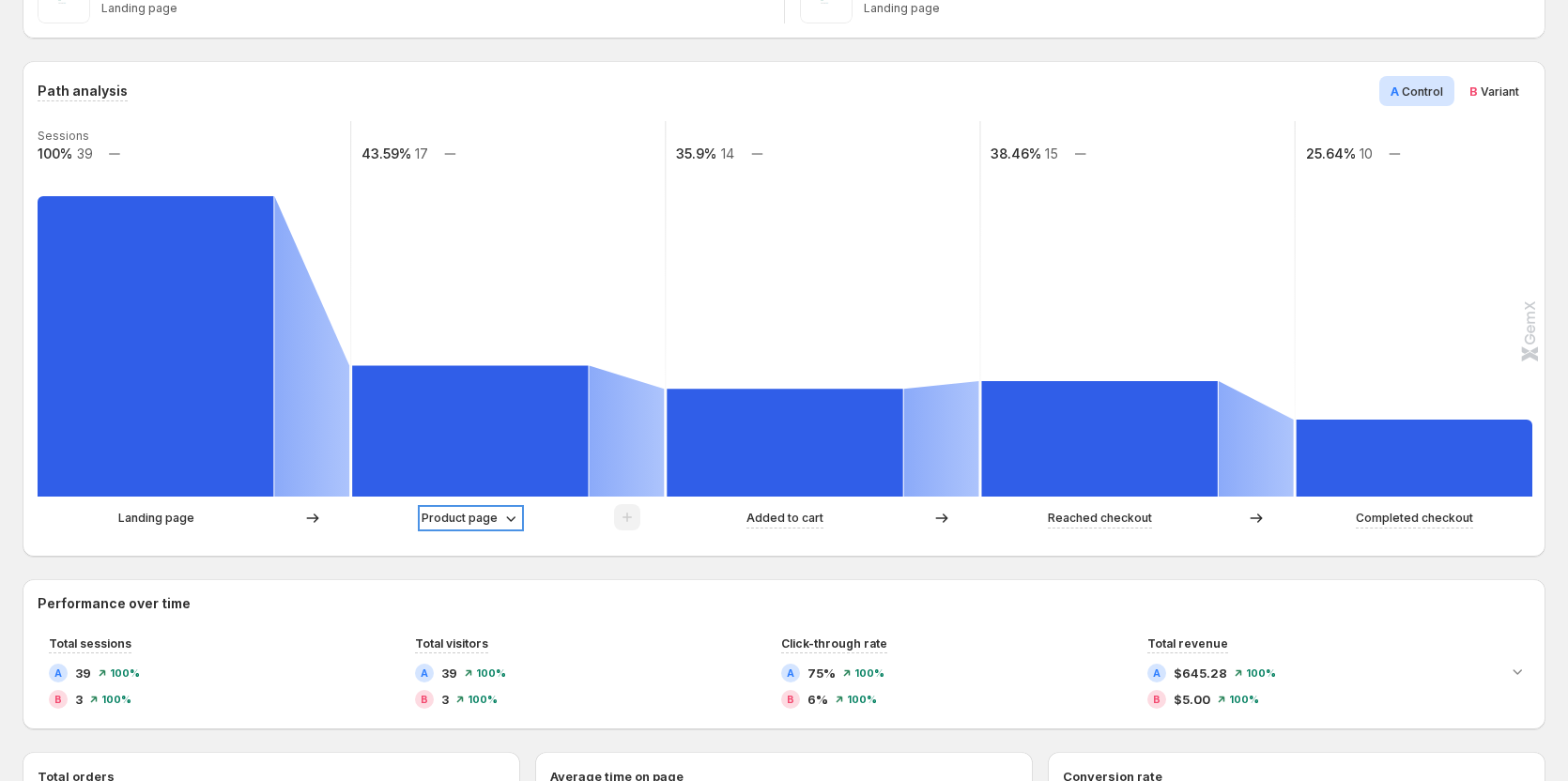
click at [479, 518] on p "Product page" at bounding box center [459, 519] width 76 height 19
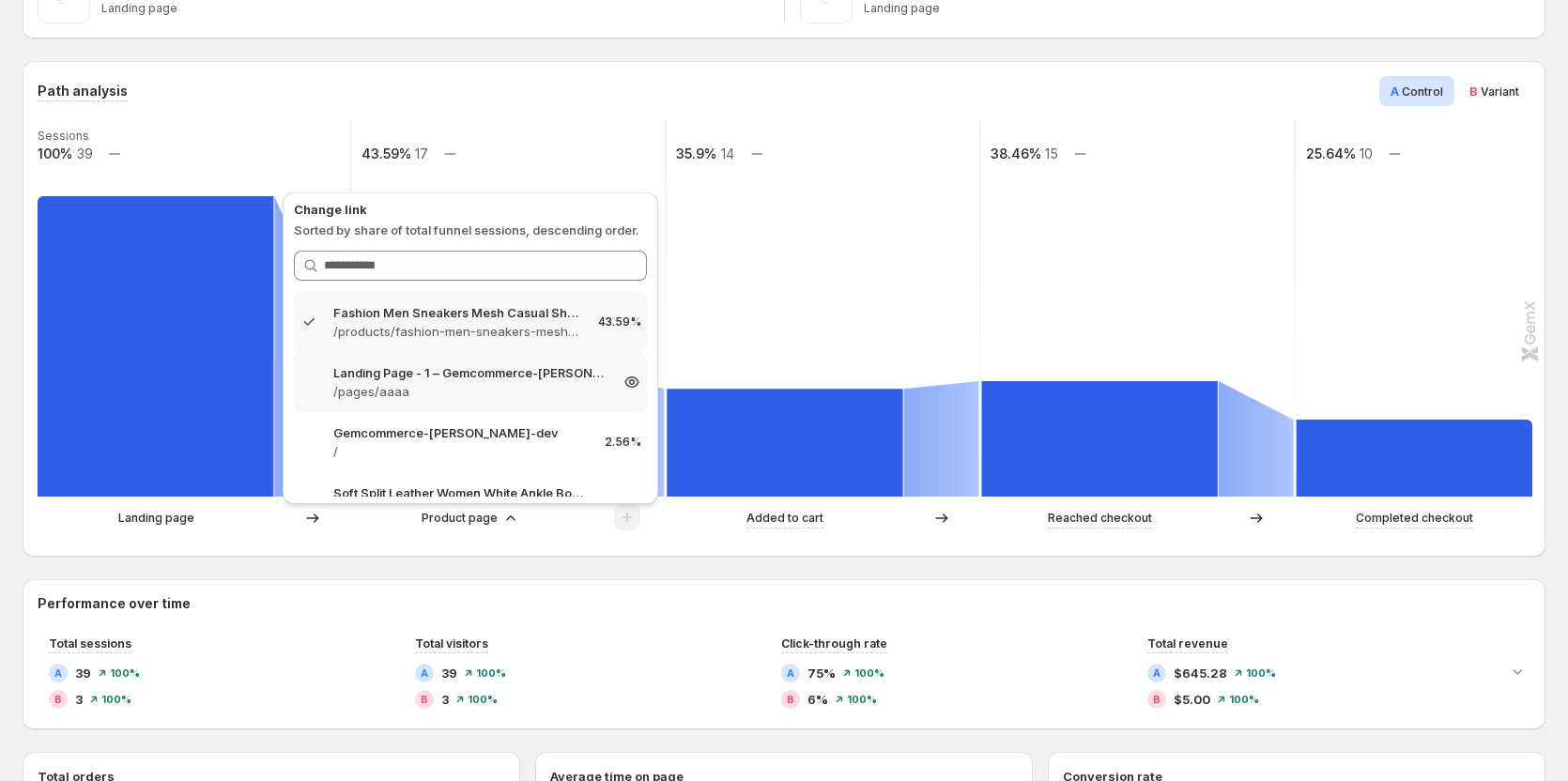
click at [472, 397] on p "/pages/aaaa" at bounding box center [471, 392] width 275 height 19
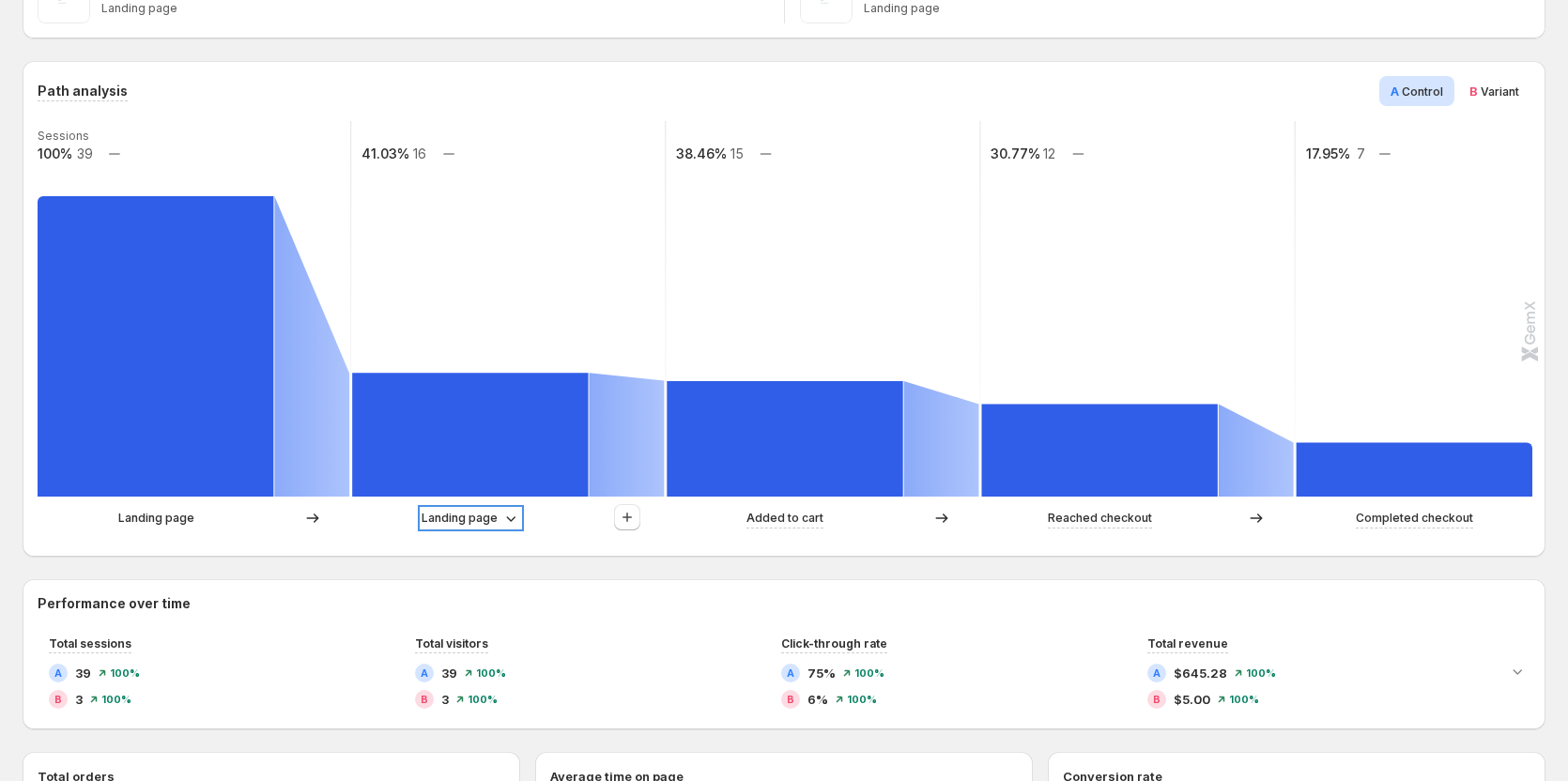
click at [444, 520] on p "Landing page" at bounding box center [459, 519] width 76 height 19
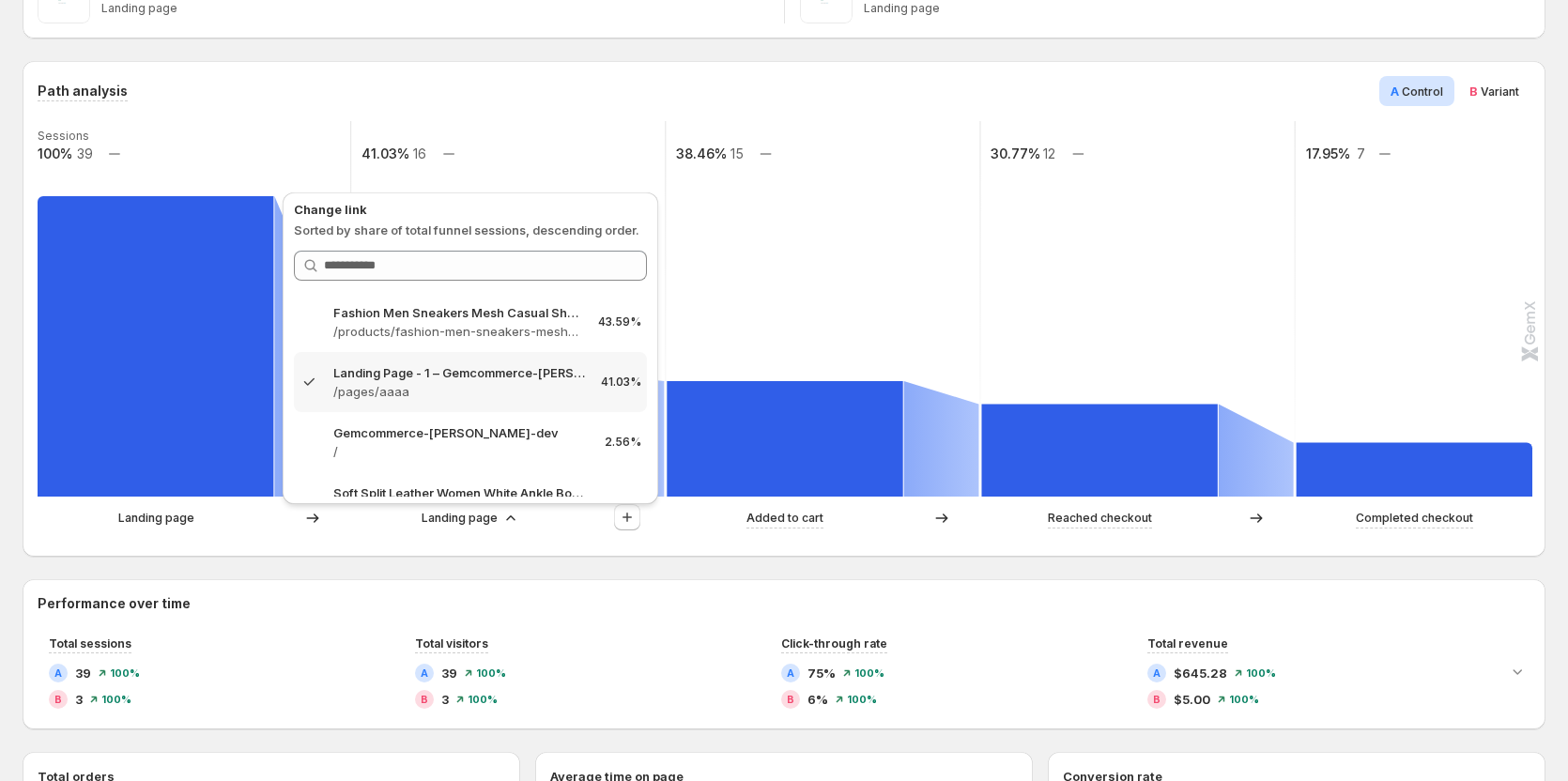
click at [168, 133] on rect at bounding box center [194, 309] width 316 height 376
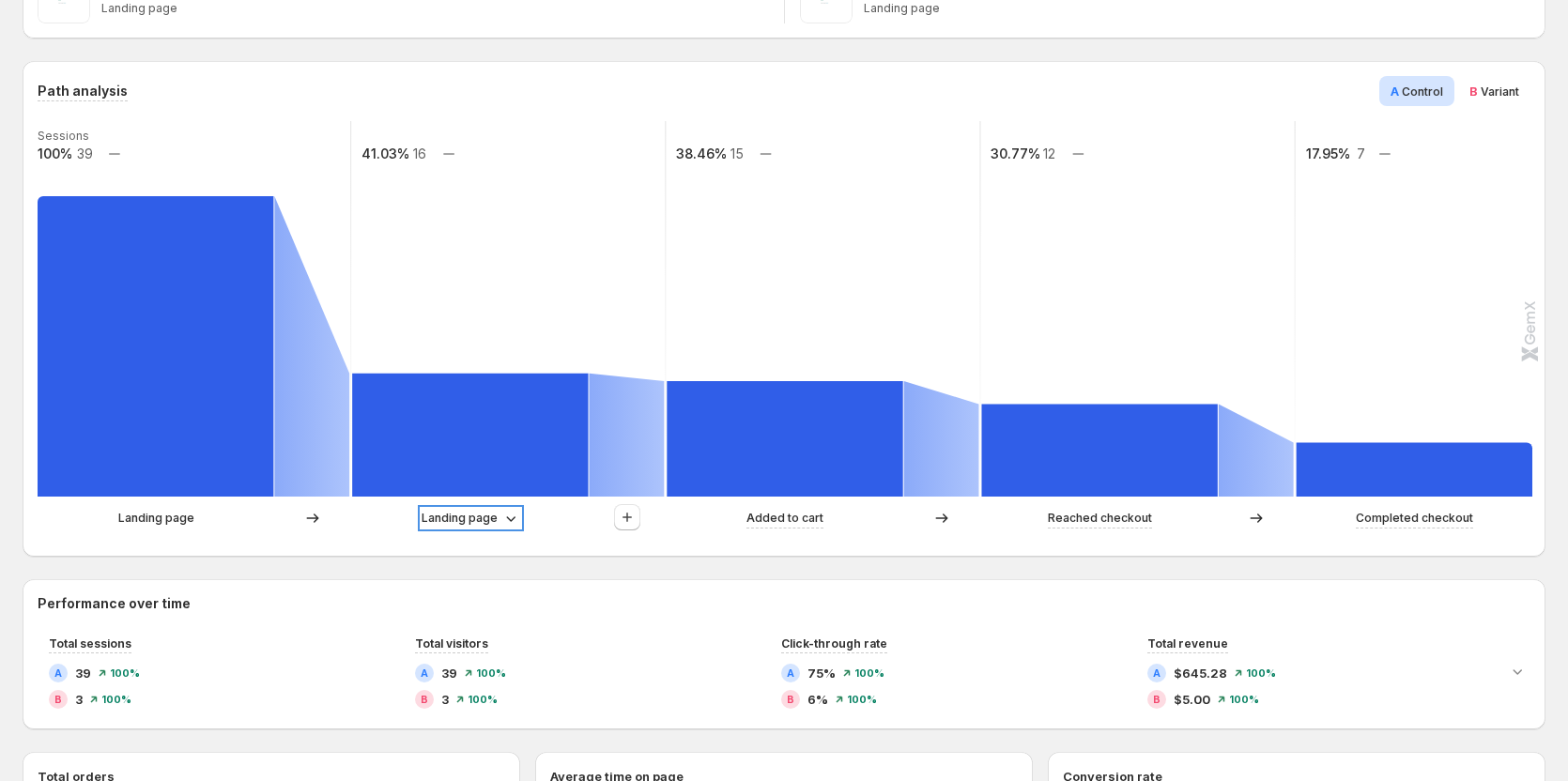
click at [494, 518] on p "Landing page" at bounding box center [459, 519] width 76 height 19
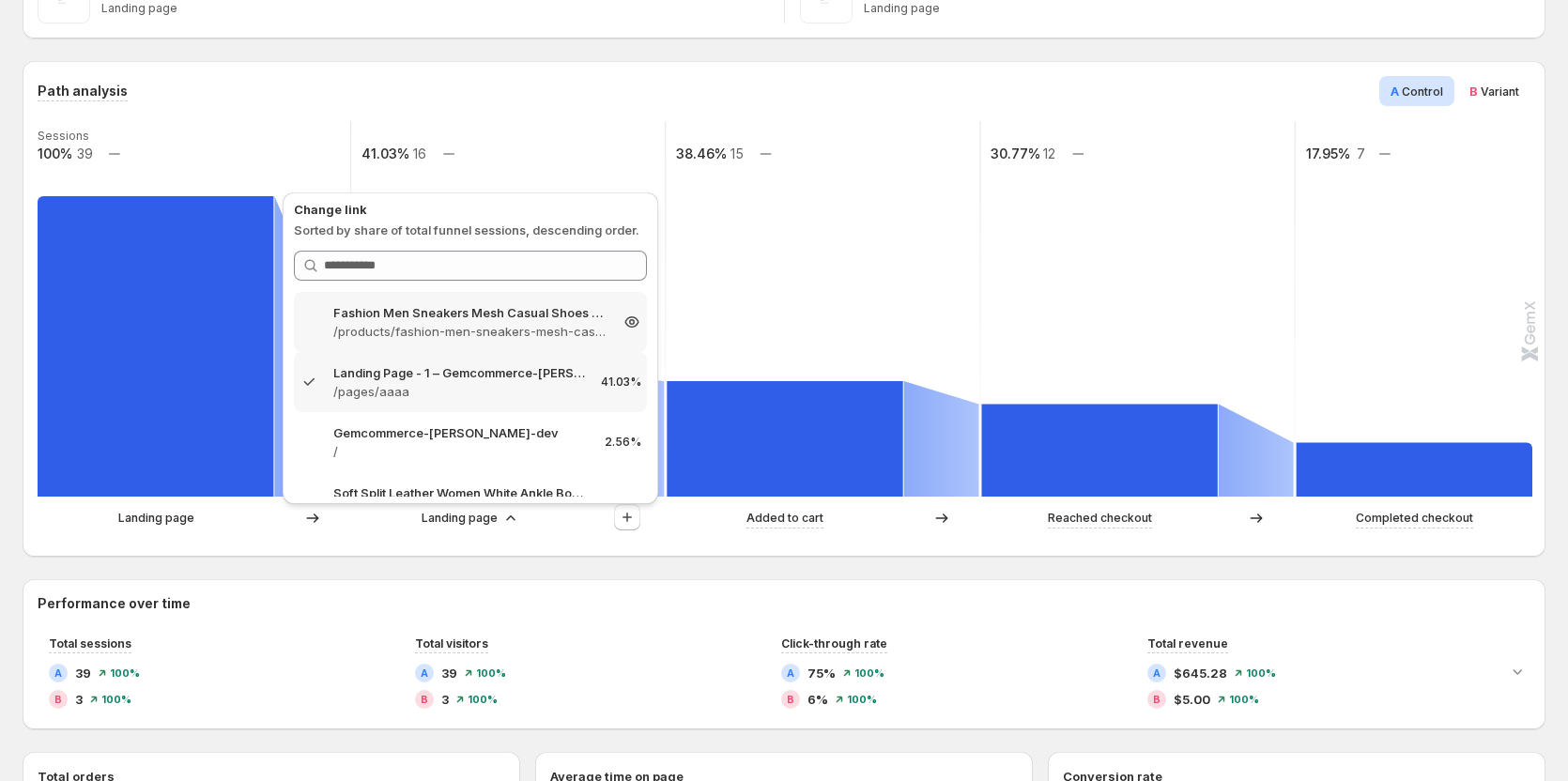
click at [481, 339] on p "/products/fashion-men-sneakers-mesh-casual-shoes-lac-up-mens-shoes-lightweight-…" at bounding box center [471, 331] width 275 height 19
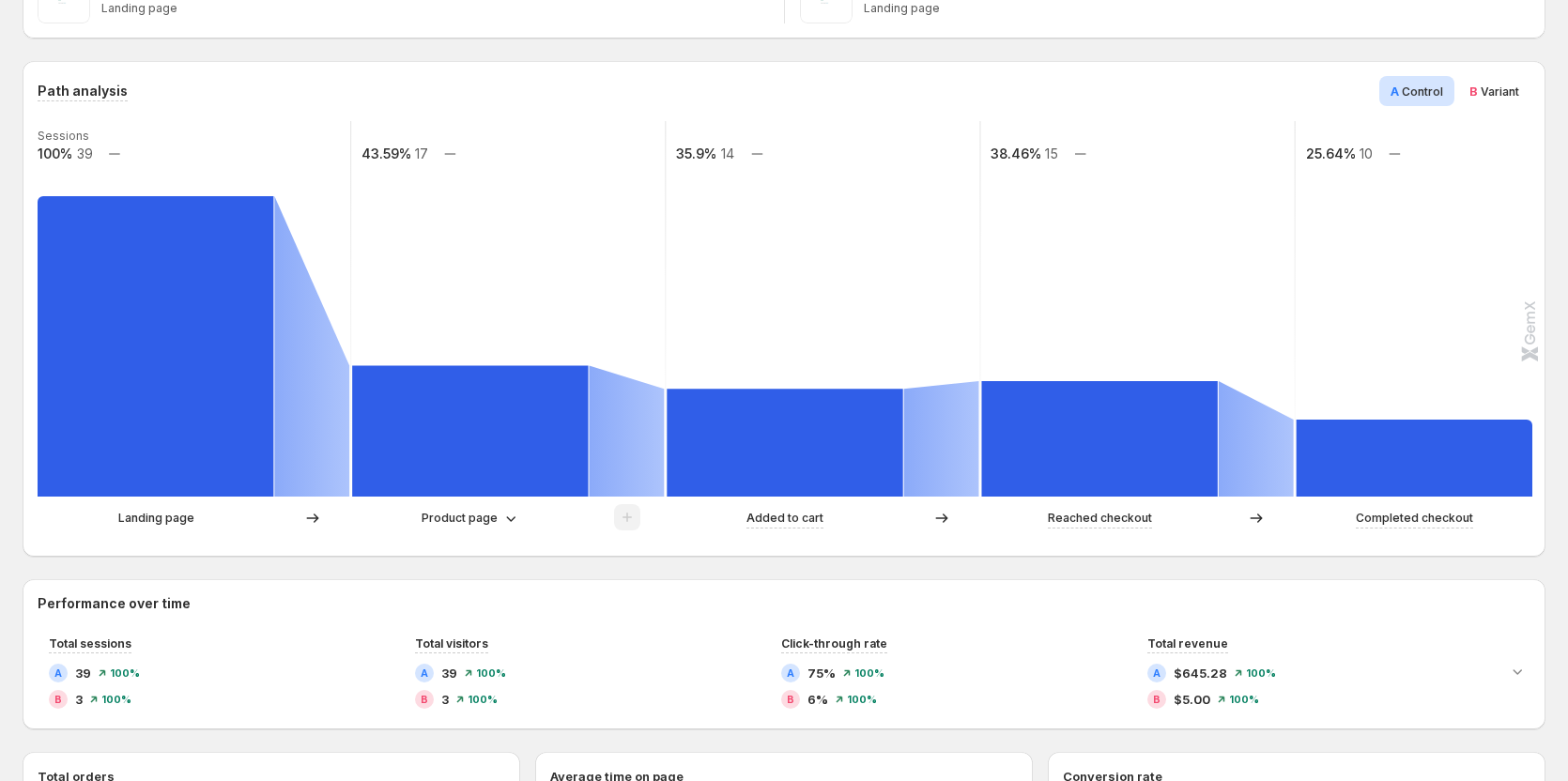
click at [453, 531] on div "Product page" at bounding box center [508, 519] width 312 height 28
click at [454, 521] on p "Product page" at bounding box center [459, 519] width 76 height 19
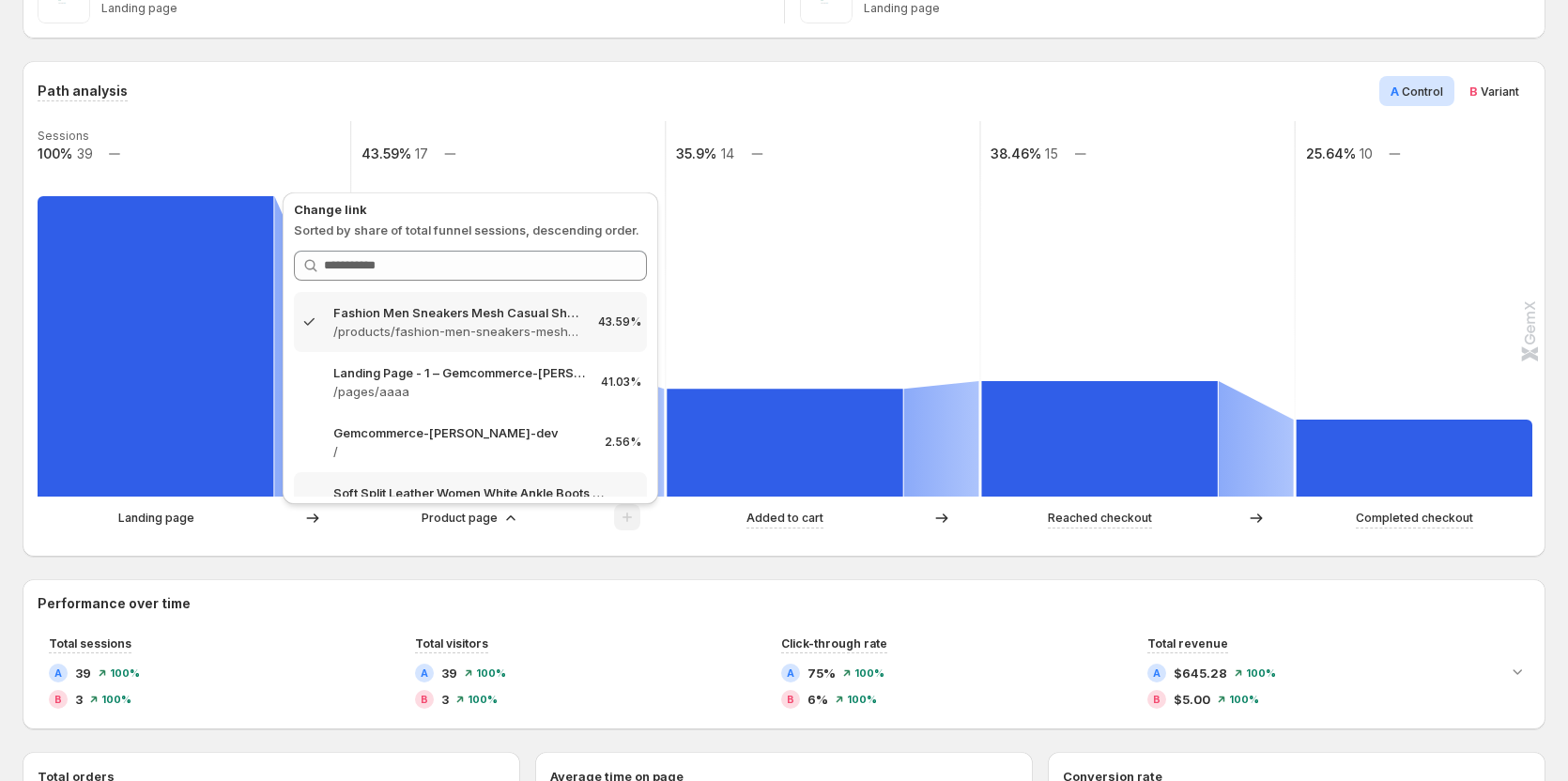
click at [470, 485] on p "Soft Split Leather Women White Ankle Boots Motorcycle Boots [DEMOGRAPHIC_DATA] …" at bounding box center [471, 493] width 275 height 19
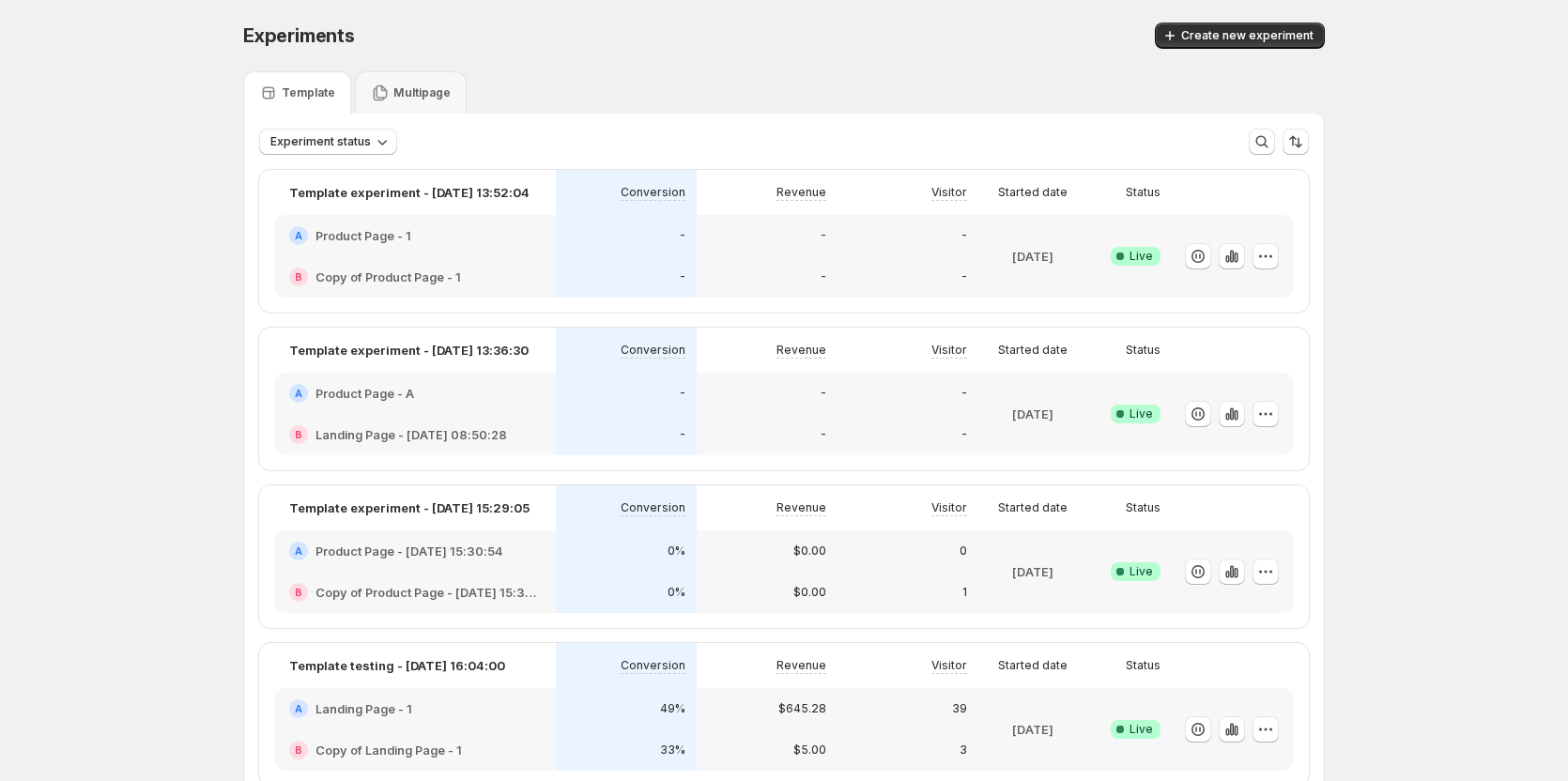
click at [412, 95] on p "Multipage" at bounding box center [422, 93] width 58 height 15
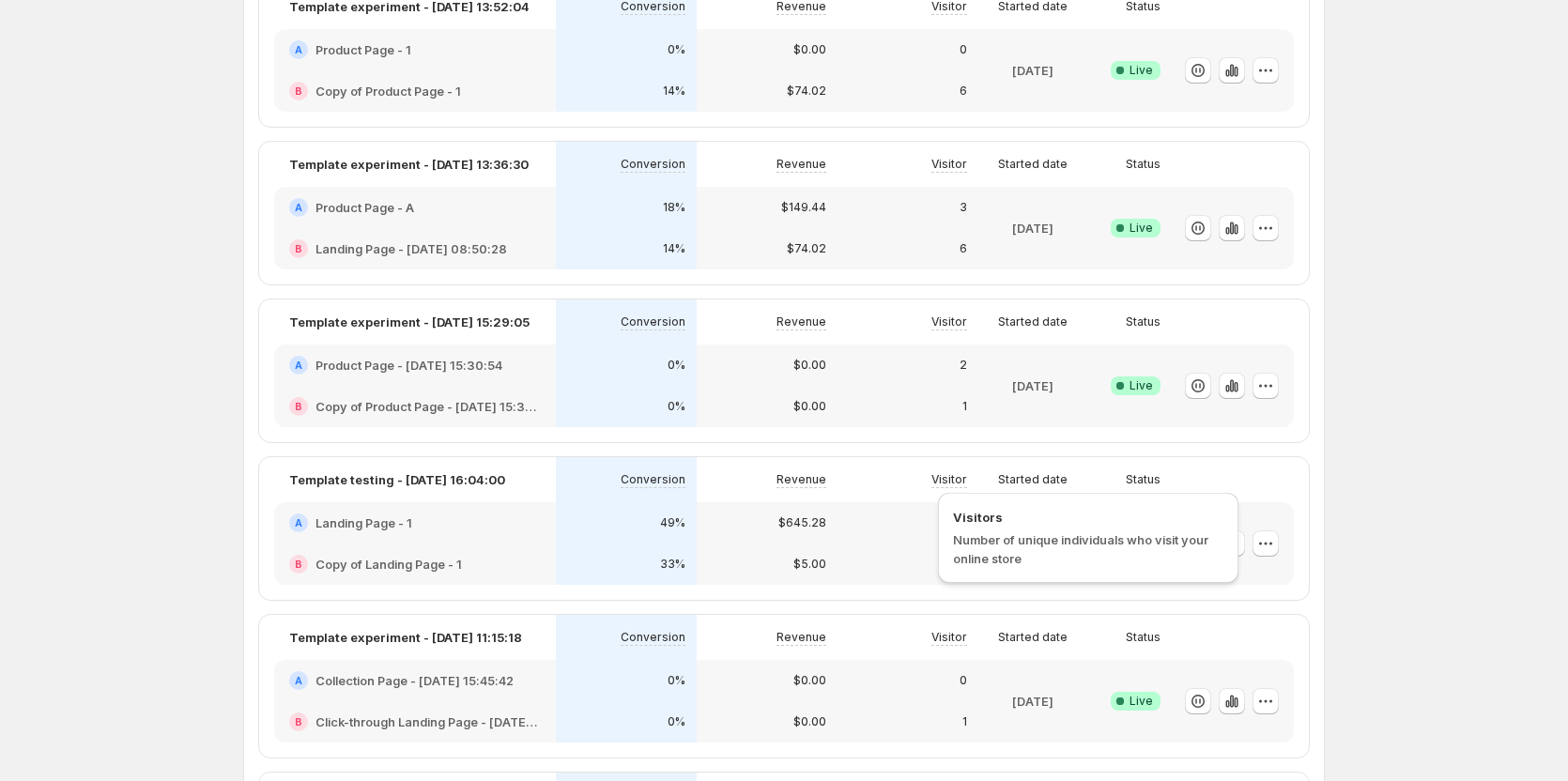
scroll to position [187, 0]
click at [1275, 550] on icon "button" at bounding box center [1266, 541] width 19 height 19
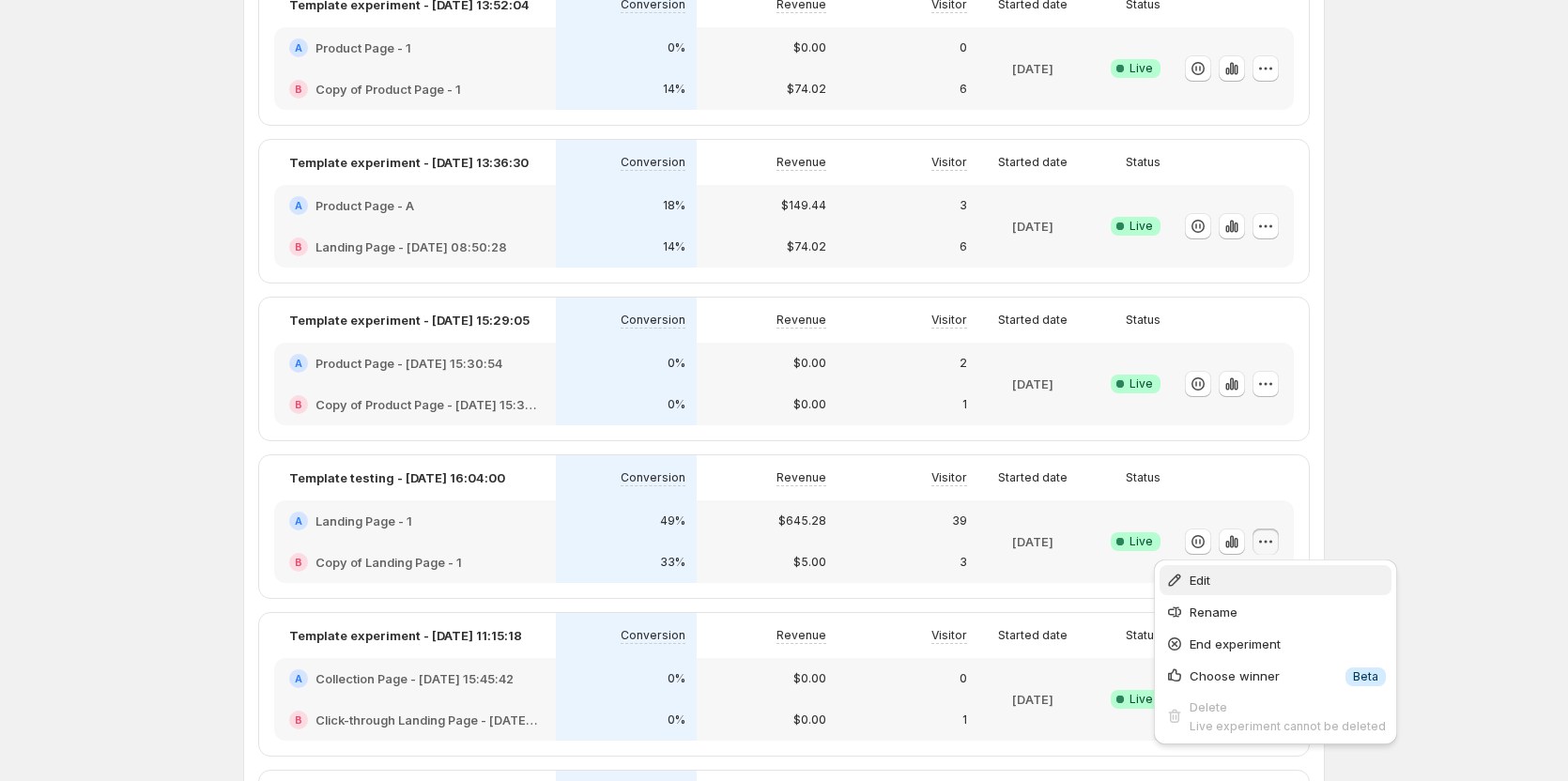
click at [1266, 575] on span "Edit" at bounding box center [1288, 580] width 196 height 19
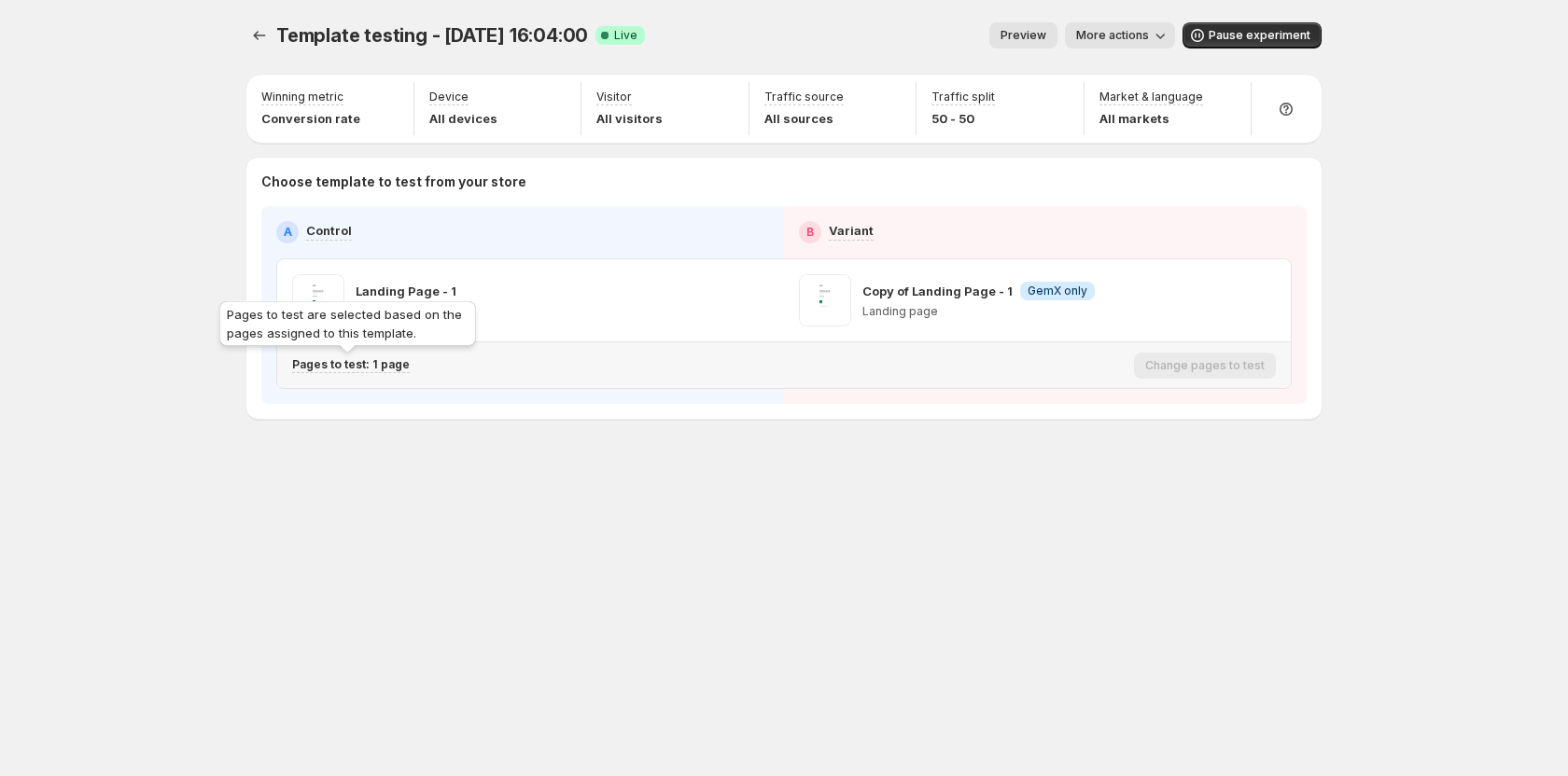
click at [380, 367] on p "Pages to test: 1 page" at bounding box center [350, 365] width 118 height 15
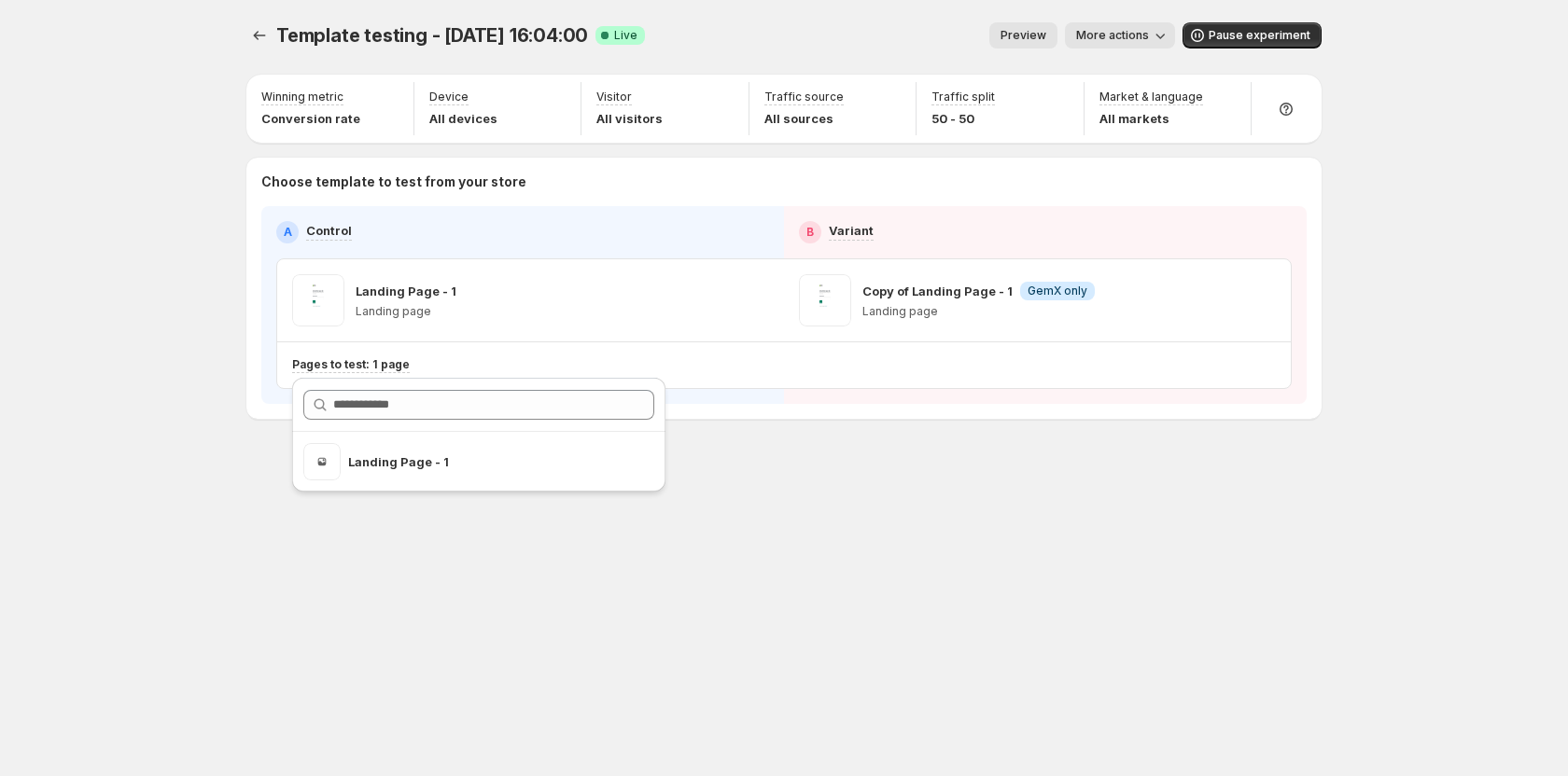
click at [763, 451] on div "Template testing - Aug 28, 16:04:00. This page is ready Template testing - Aug …" at bounding box center [784, 260] width 1120 height 519
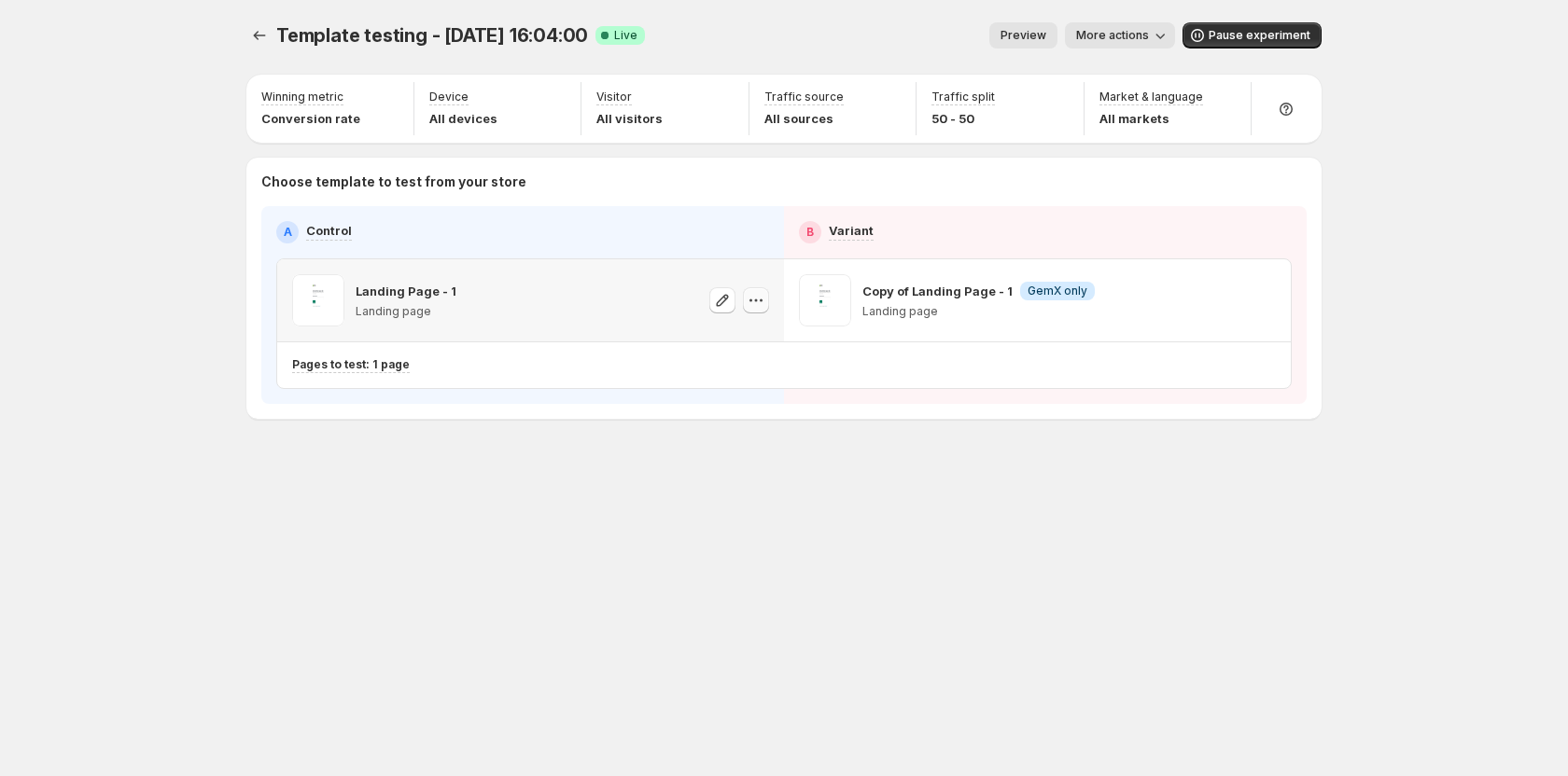
click at [746, 305] on icon "button" at bounding box center [756, 300] width 19 height 19
click at [752, 406] on span "581904717286736545" at bounding box center [731, 404] width 129 height 14
click at [738, 510] on div "Template testing - Aug 28, 16:04:00. This page is ready Template testing - Aug …" at bounding box center [784, 260] width 1120 height 519
click at [823, 507] on div "Template testing - Aug 28, 16:04:00. This page is ready Template testing - Aug …" at bounding box center [784, 260] width 1120 height 519
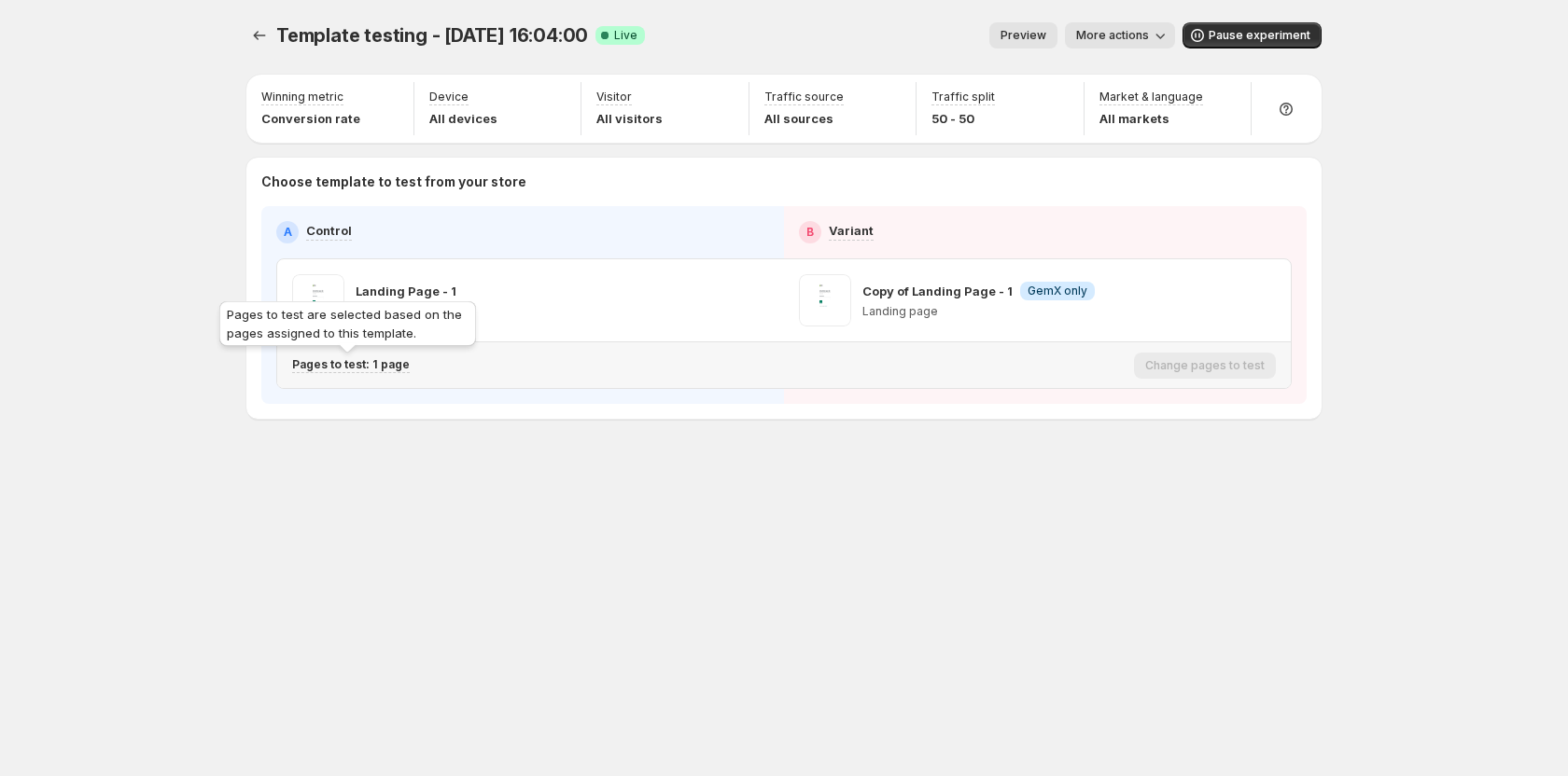
click at [386, 372] on div "Pages to test: 1 page" at bounding box center [350, 365] width 118 height 16
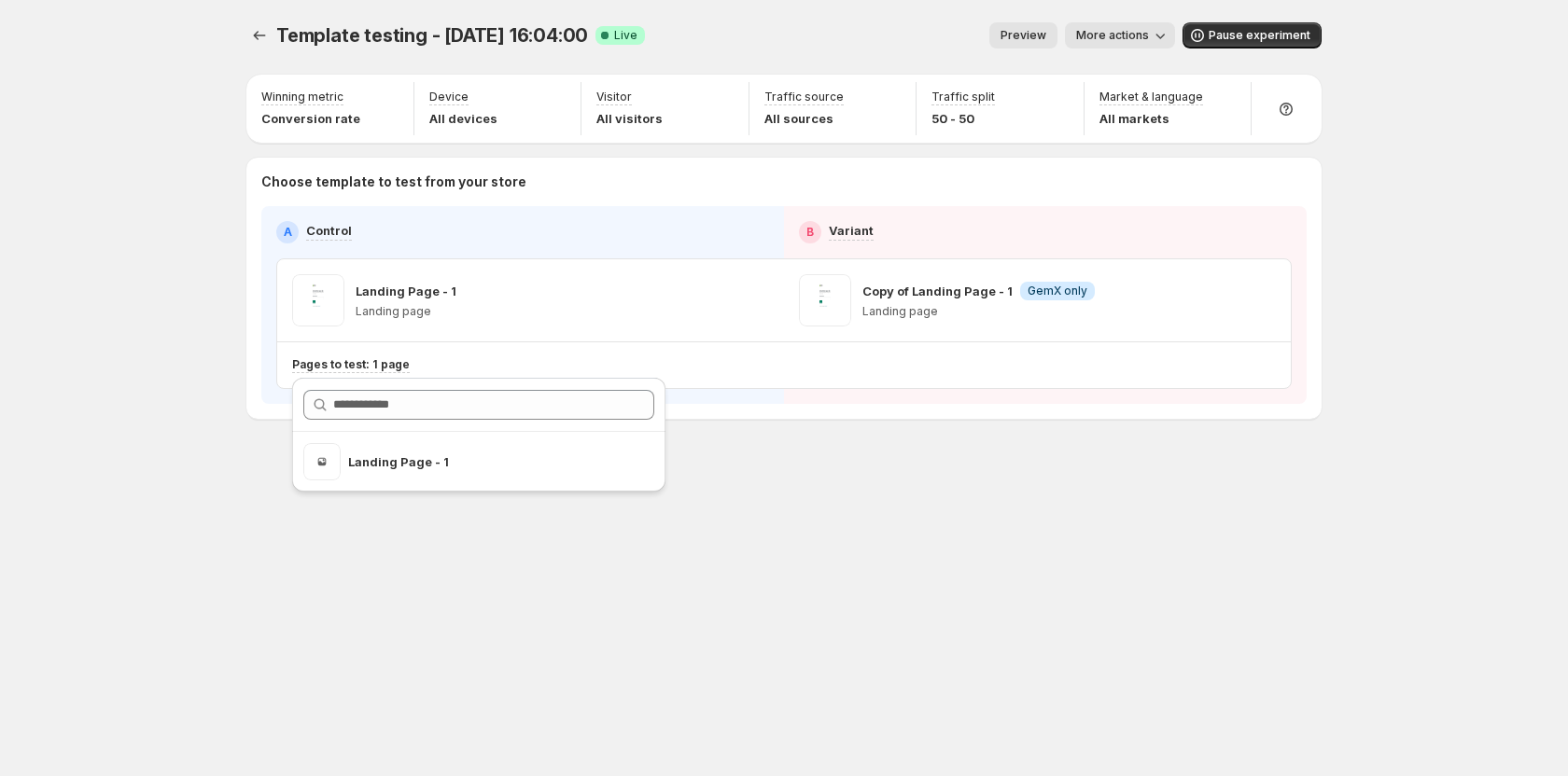
click at [856, 510] on div "Template testing - Aug 28, 16:04:00. This page is ready Template testing - Aug …" at bounding box center [784, 260] width 1120 height 519
